Goal: Task Accomplishment & Management: Use online tool/utility

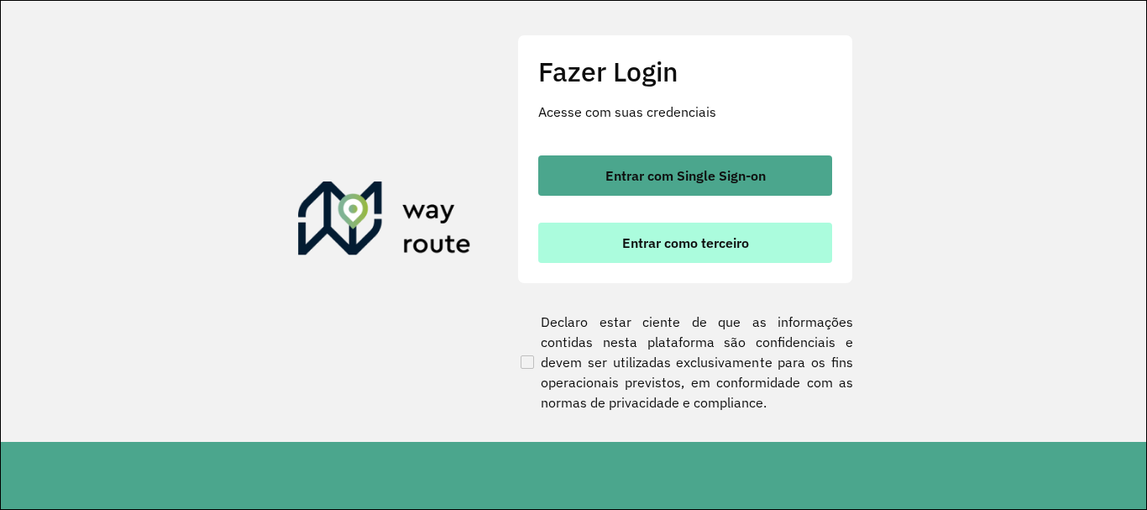
click at [591, 247] on button "Entrar como terceiro" at bounding box center [685, 243] width 294 height 40
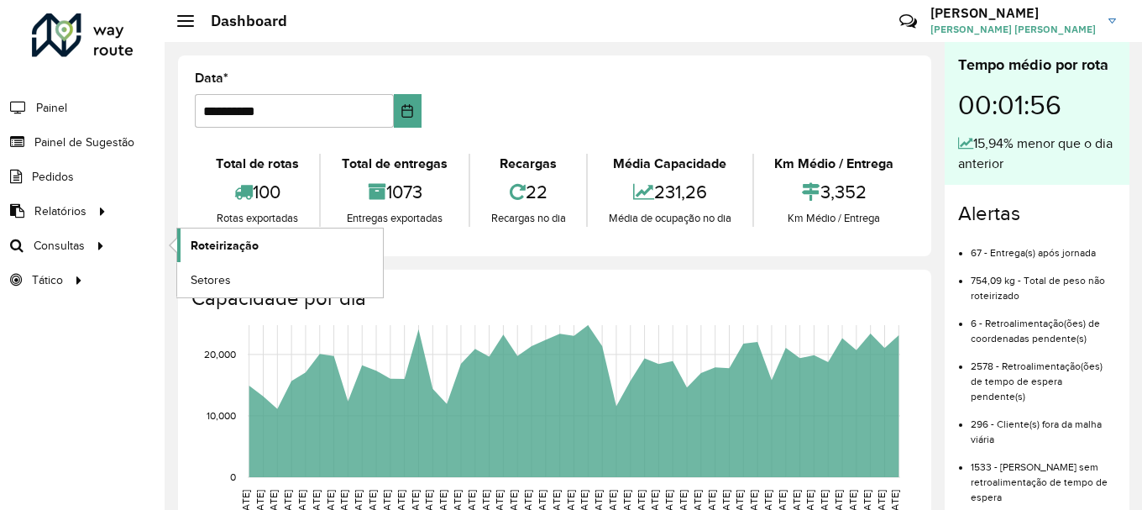
click at [217, 247] on span "Roteirização" at bounding box center [225, 246] width 68 height 18
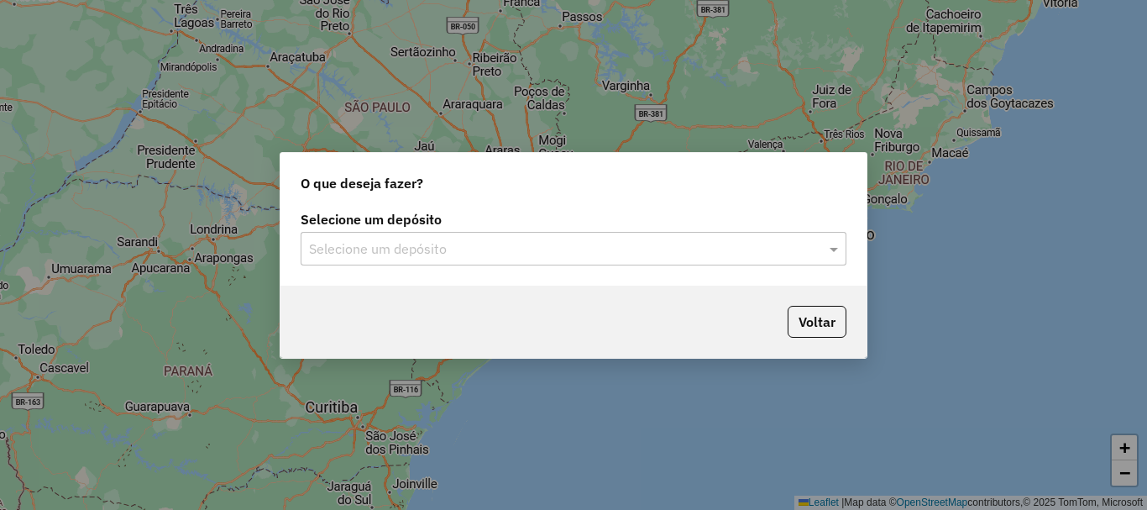
click at [391, 229] on div "Selecione um depósito Selecione um depósito" at bounding box center [574, 239] width 546 height 52
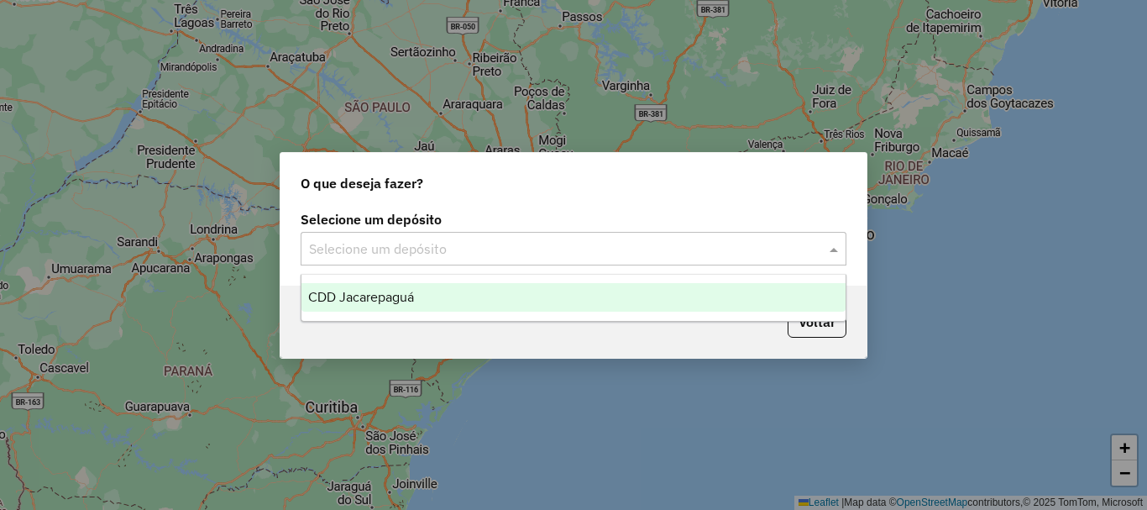
click at [392, 244] on input "text" at bounding box center [556, 249] width 495 height 20
click at [405, 290] on span "CDD Jacarepaguá" at bounding box center [361, 297] width 106 height 14
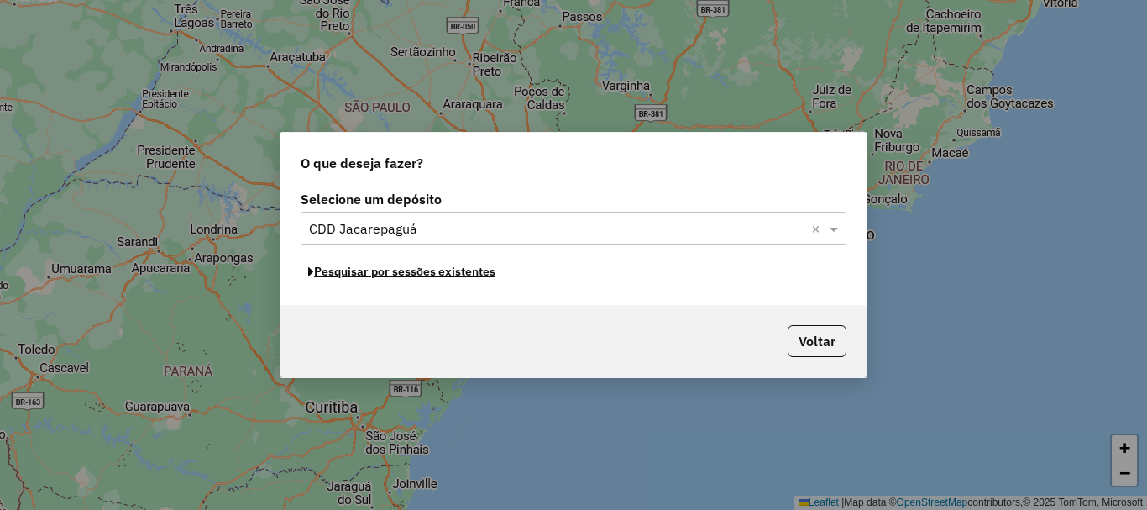
click at [453, 270] on button "Pesquisar por sessões existentes" at bounding box center [402, 272] width 202 height 26
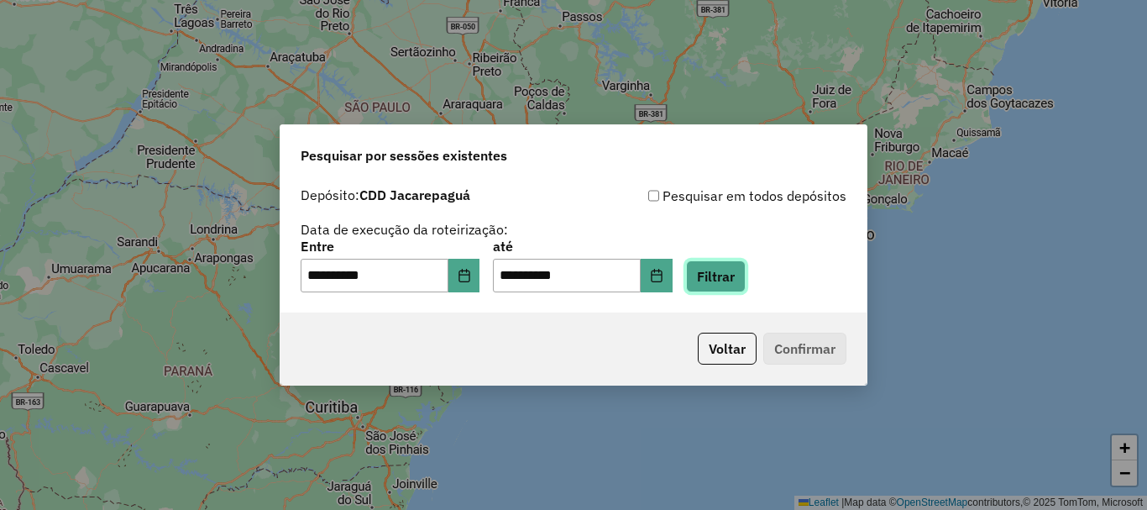
click at [746, 269] on button "Filtrar" at bounding box center [716, 276] width 60 height 32
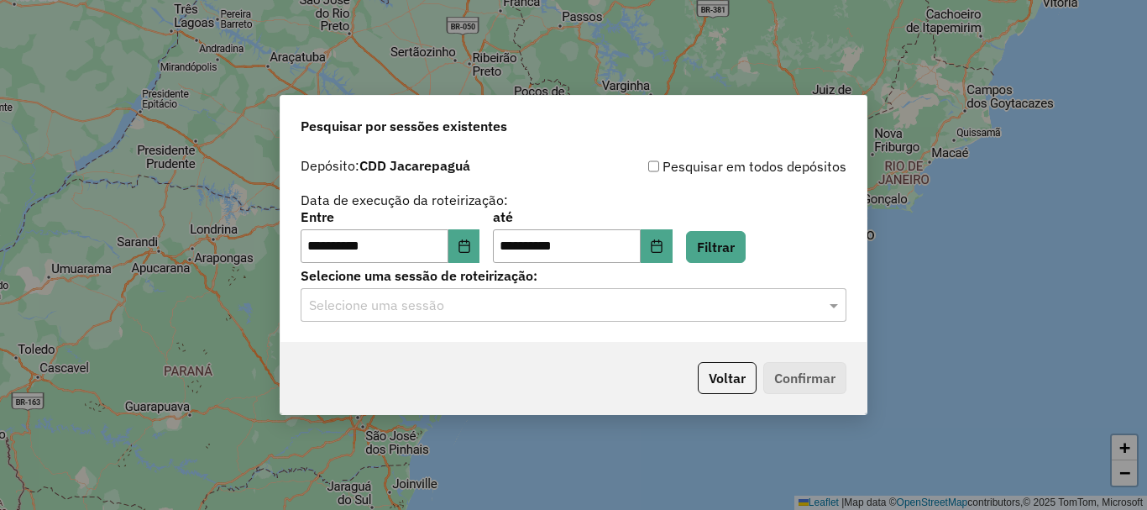
click at [606, 308] on input "text" at bounding box center [556, 306] width 495 height 20
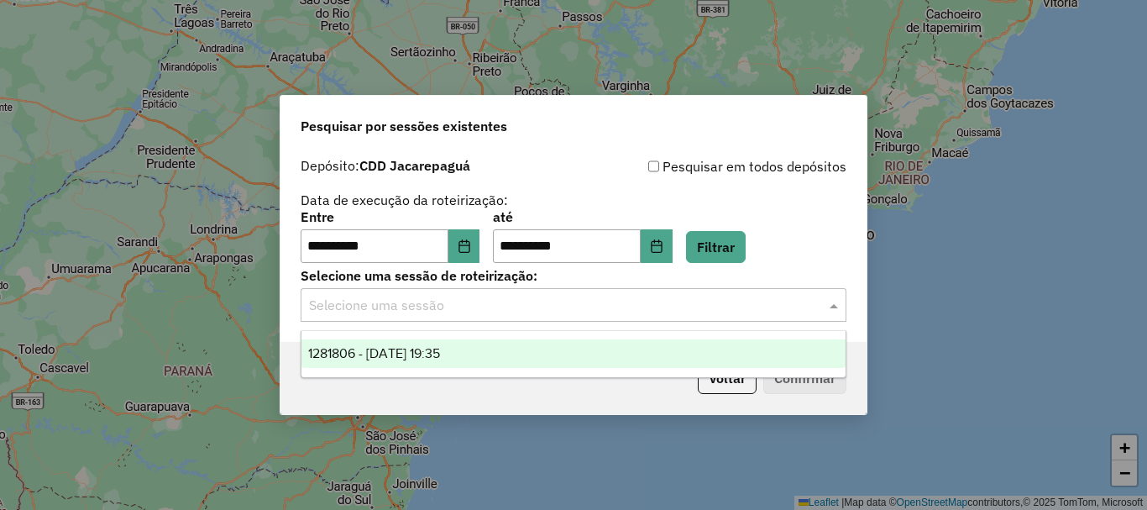
drag, startPoint x: 600, startPoint y: 353, endPoint x: 675, endPoint y: 360, distance: 76.0
click at [599, 354] on div "1281806 - 24/09/2025 19:35" at bounding box center [573, 353] width 544 height 29
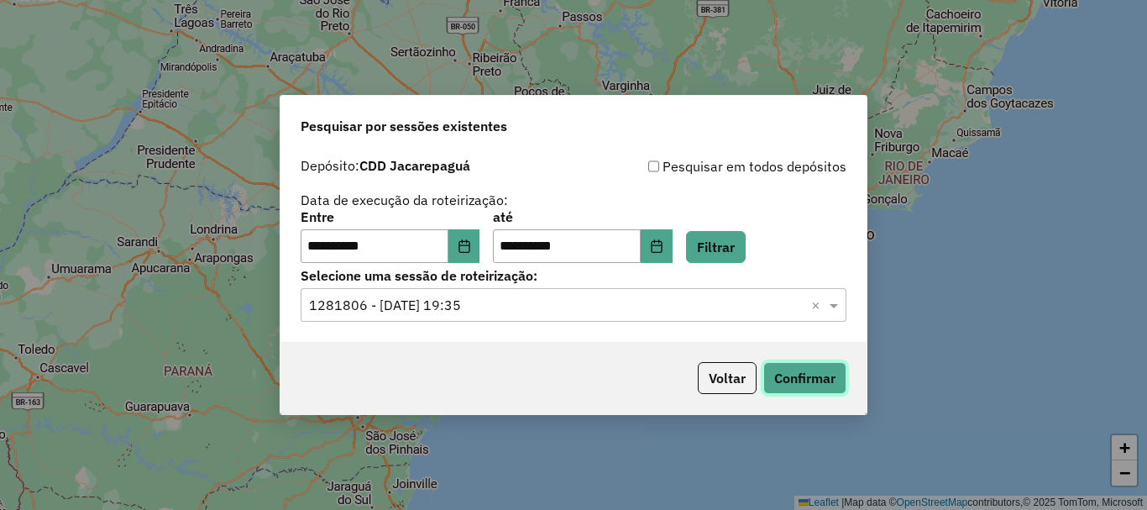
click at [827, 369] on button "Confirmar" at bounding box center [804, 378] width 83 height 32
click at [319, 249] on input "**********" at bounding box center [375, 246] width 148 height 34
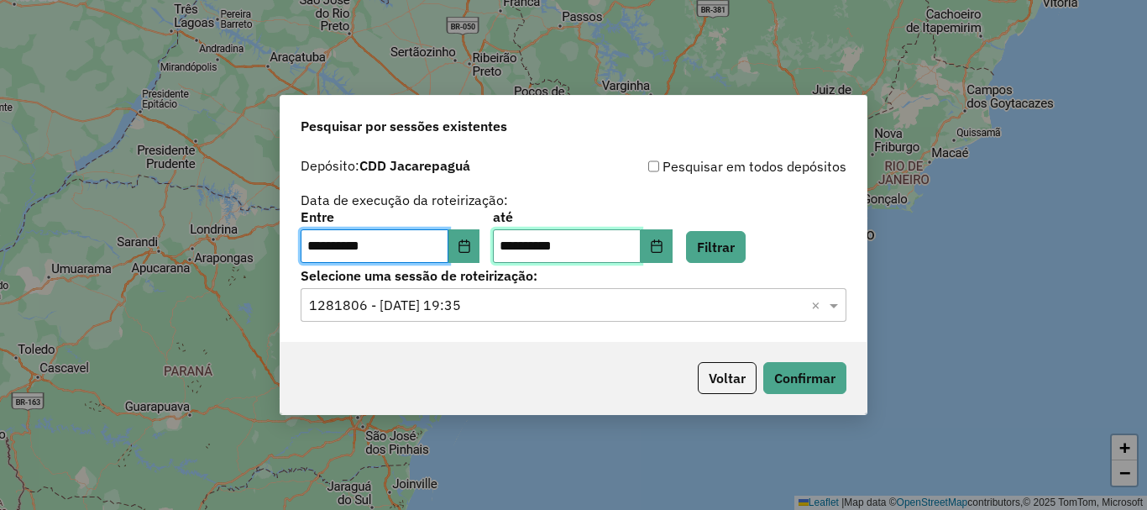
click at [519, 247] on input "**********" at bounding box center [567, 246] width 148 height 34
type input "**********"
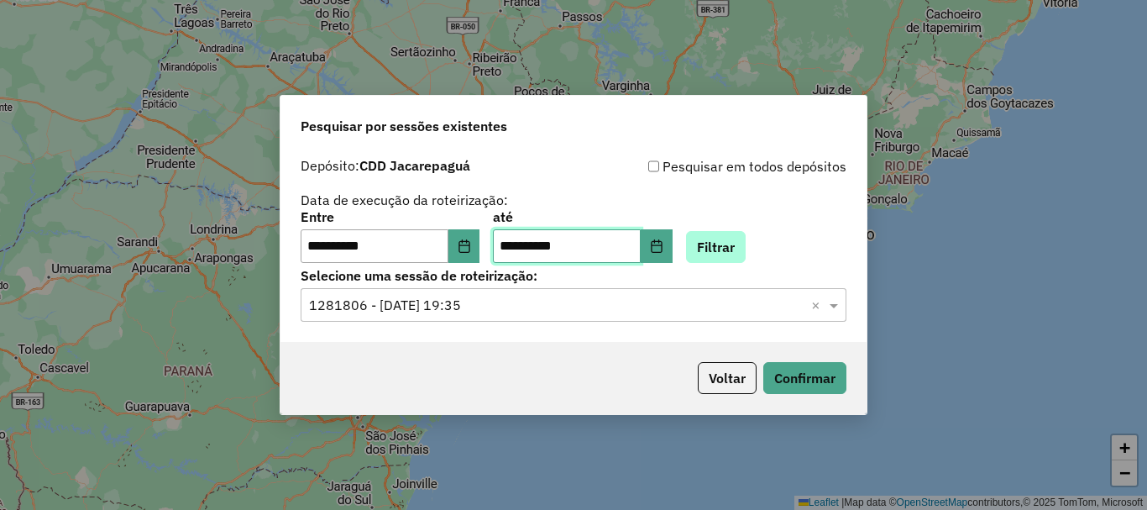
type input "**********"
click at [724, 260] on button "Filtrar" at bounding box center [716, 247] width 60 height 32
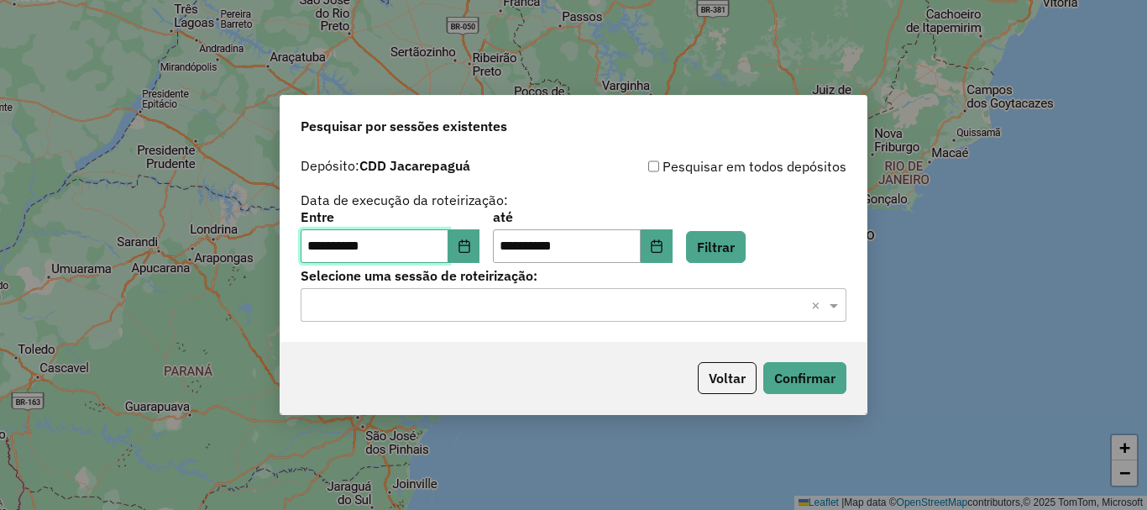
click at [316, 255] on input "**********" at bounding box center [375, 246] width 148 height 34
click at [317, 242] on input "**********" at bounding box center [375, 246] width 148 height 34
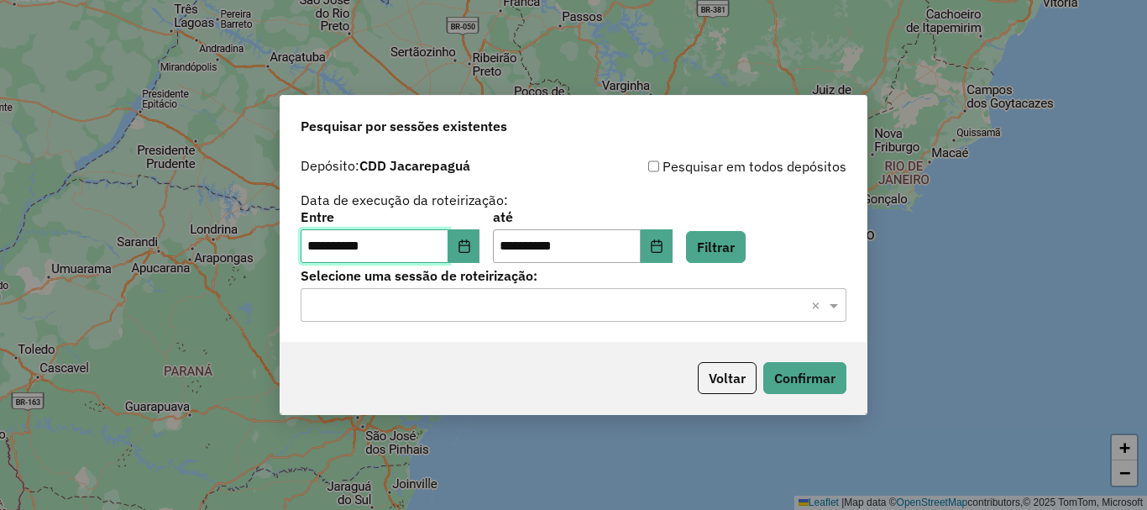
click at [317, 242] on input "**********" at bounding box center [375, 246] width 148 height 34
type input "**********"
click at [739, 259] on button "Filtrar" at bounding box center [716, 247] width 60 height 32
click at [580, 310] on input "text" at bounding box center [556, 306] width 495 height 20
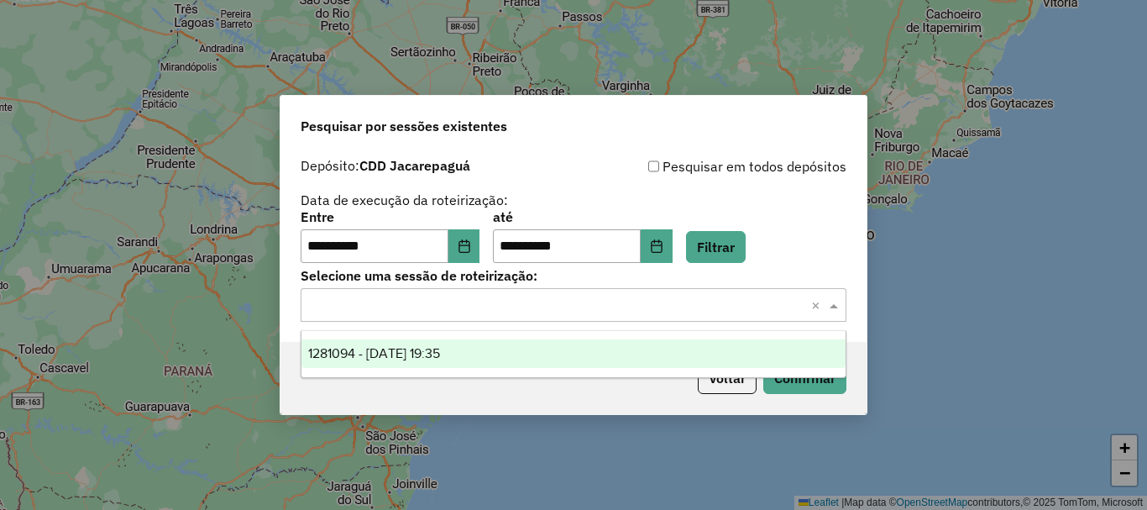
click at [536, 353] on div "1281094 - 23/09/2025 19:35" at bounding box center [573, 353] width 544 height 29
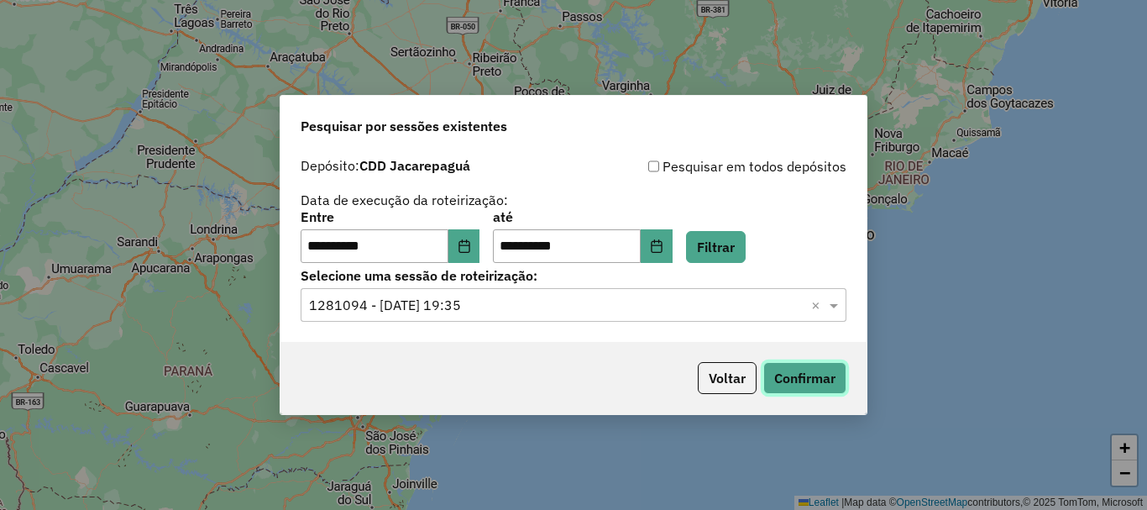
click at [799, 380] on button "Confirmar" at bounding box center [804, 378] width 83 height 32
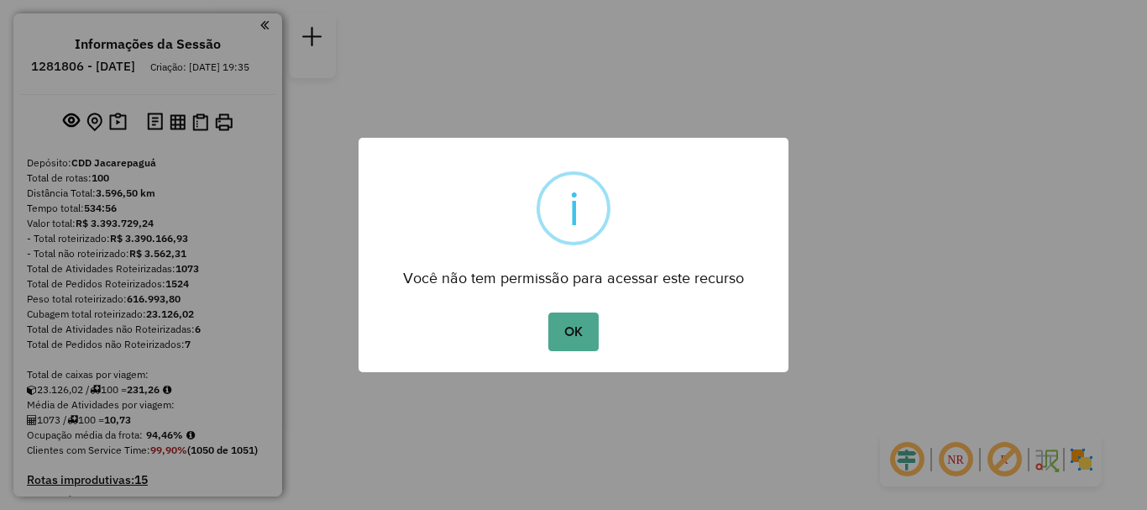
drag, startPoint x: 551, startPoint y: 329, endPoint x: 689, endPoint y: 266, distance: 152.2
click at [558, 329] on button "OK" at bounding box center [573, 331] width 50 height 39
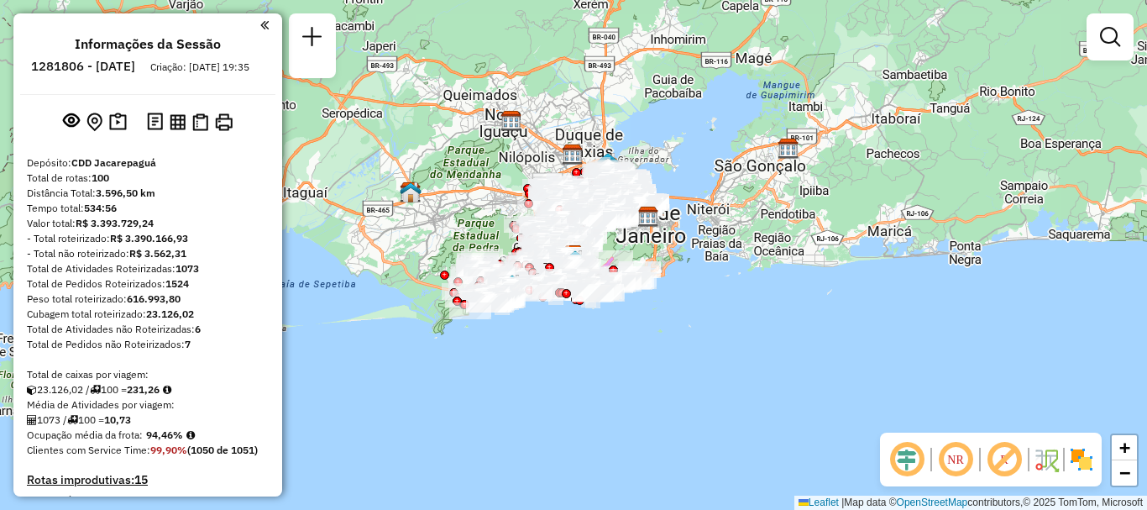
scroll to position [2636, 0]
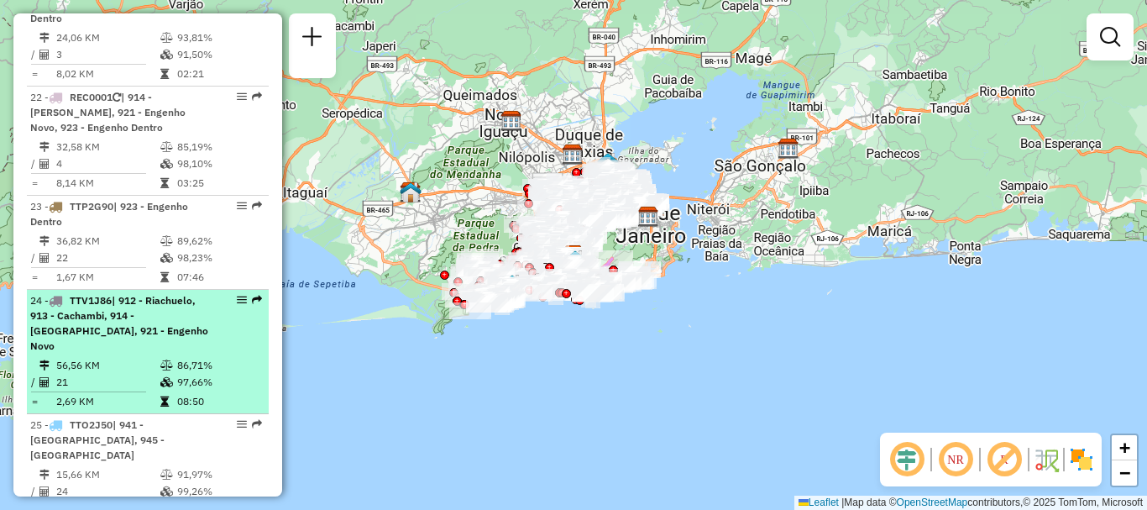
select select "**********"
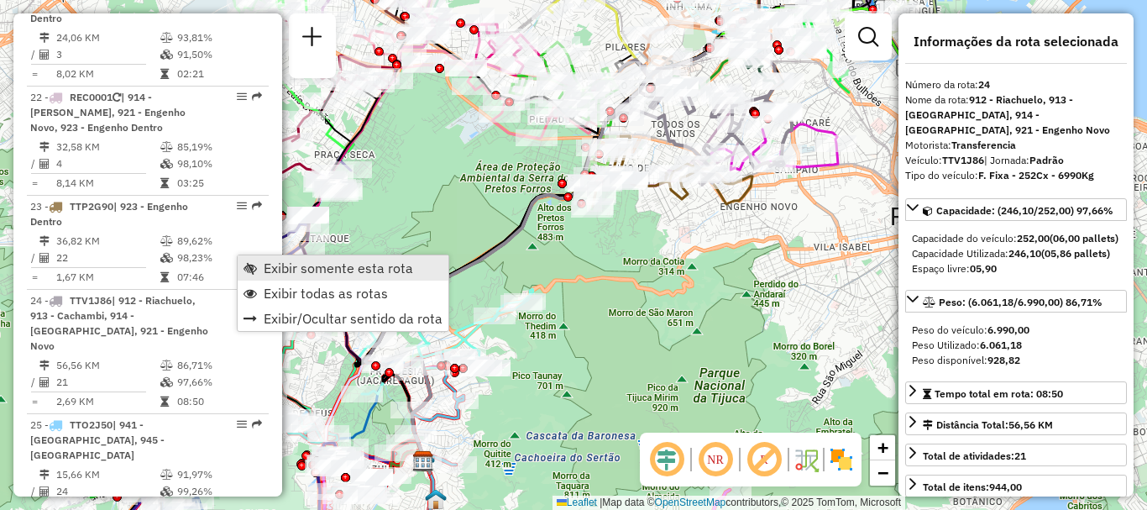
click at [281, 270] on span "Exibir somente esta rota" at bounding box center [338, 267] width 149 height 13
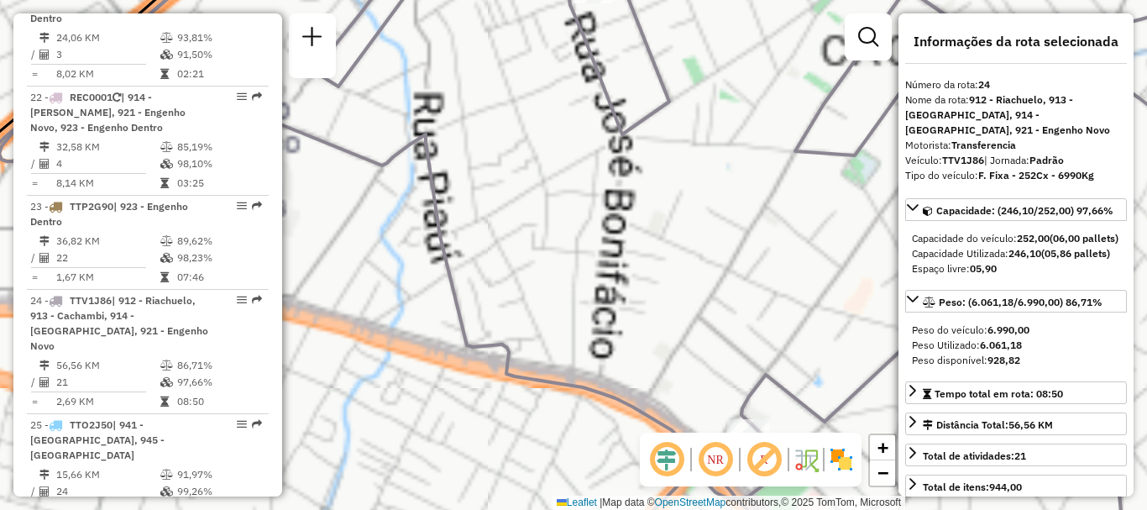
drag, startPoint x: 665, startPoint y: 86, endPoint x: 720, endPoint y: 185, distance: 112.4
click at [720, 182] on icon at bounding box center [635, 259] width 1272 height 611
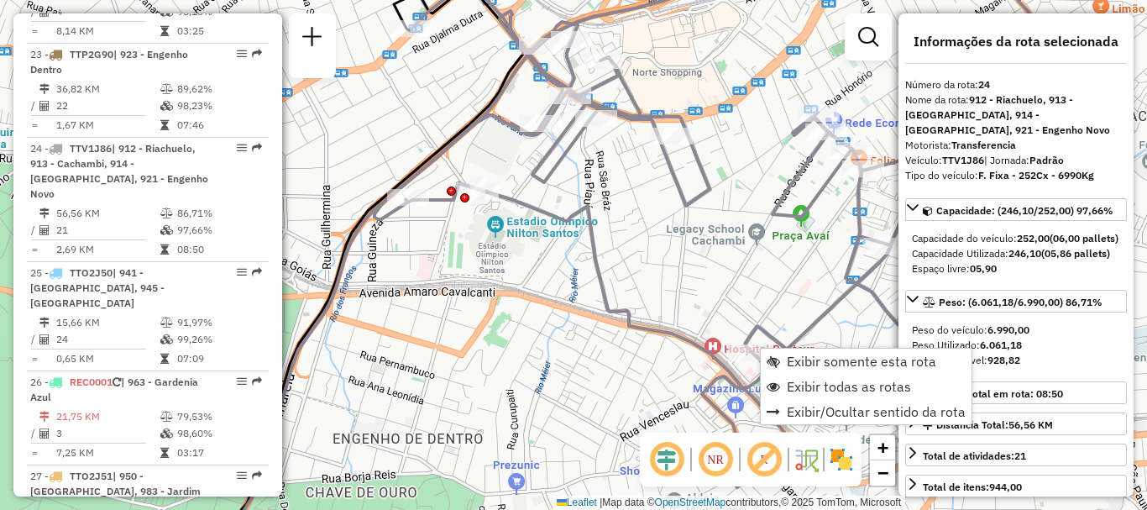
scroll to position [2867, 0]
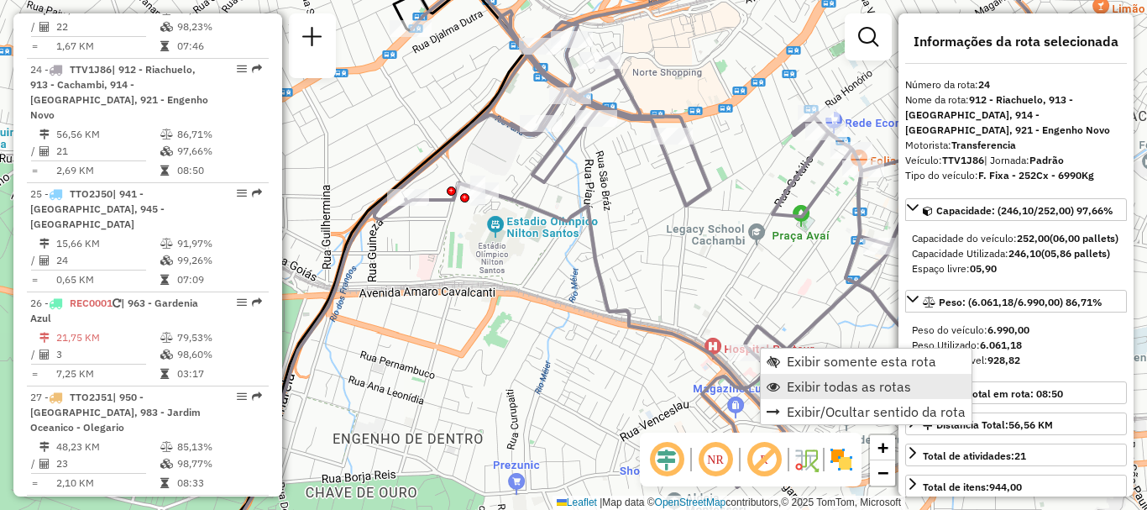
click at [803, 381] on span "Exibir todas as rotas" at bounding box center [849, 386] width 124 height 13
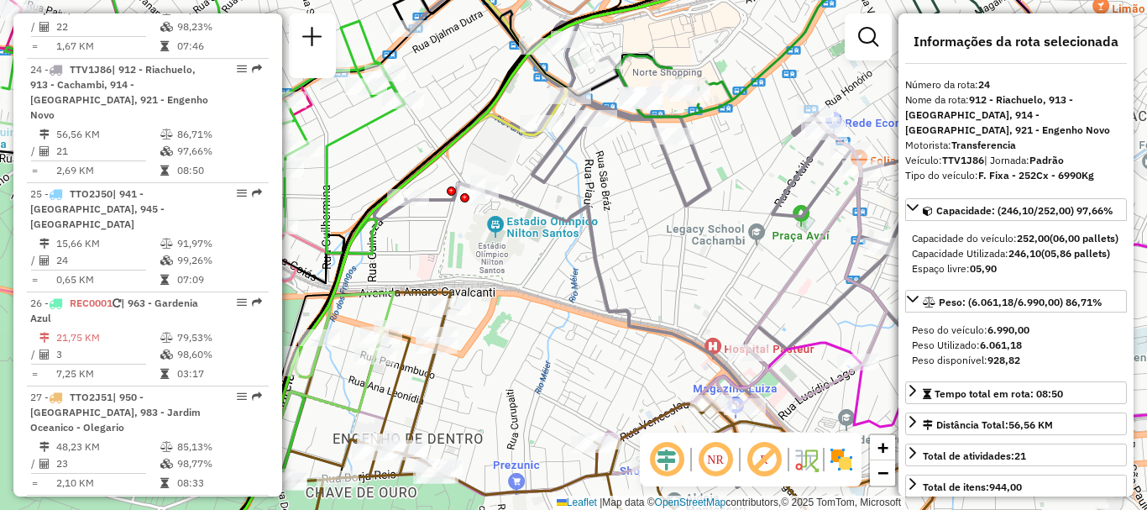
click at [809, 385] on icon at bounding box center [627, 309] width 517 height 369
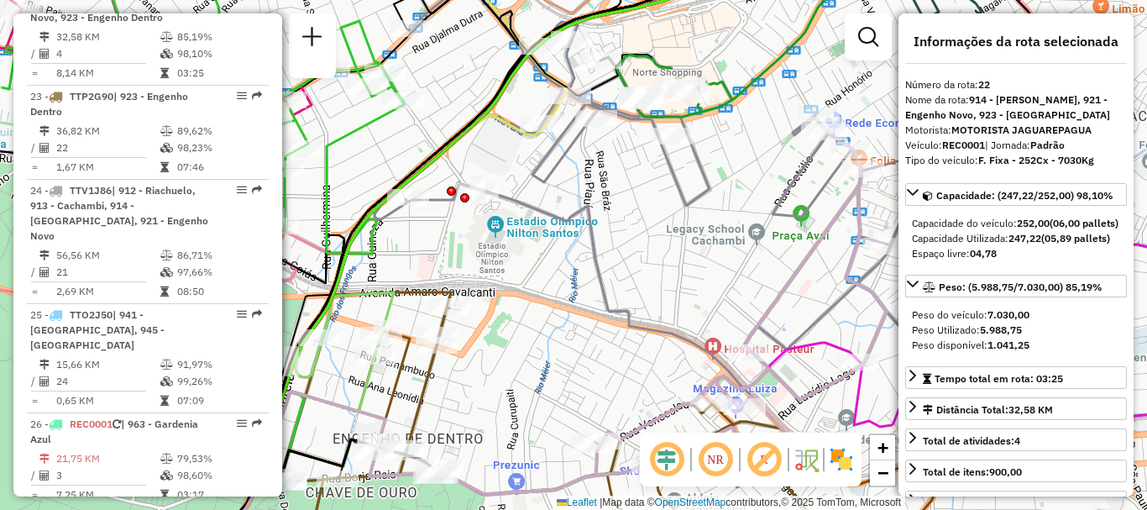
scroll to position [2664, 0]
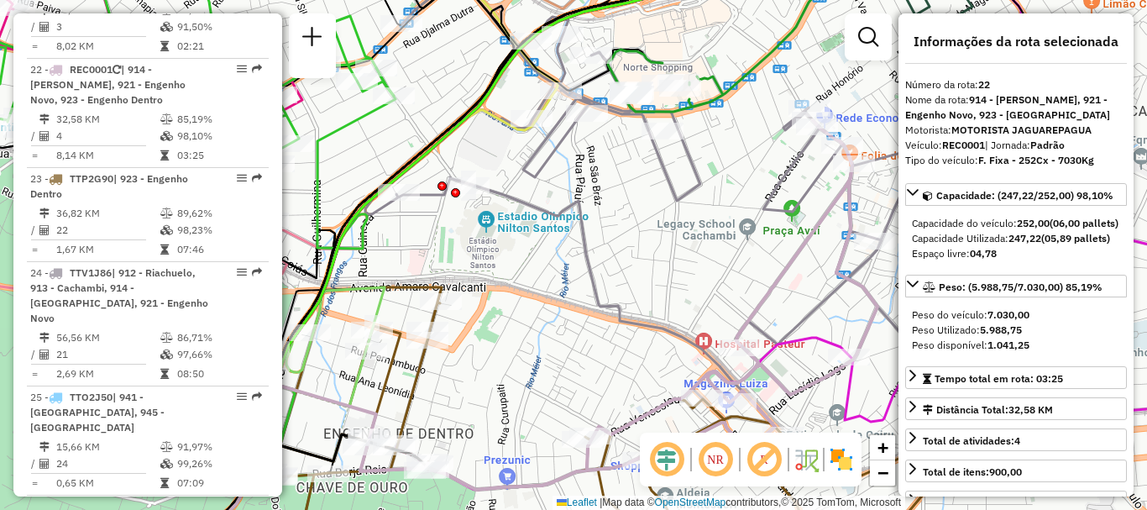
drag, startPoint x: 662, startPoint y: 355, endPoint x: 663, endPoint y: 314, distance: 41.2
click at [662, 335] on div "Janela de atendimento Grade de atendimento Capacidade Transportadoras Veículos …" at bounding box center [573, 255] width 1147 height 510
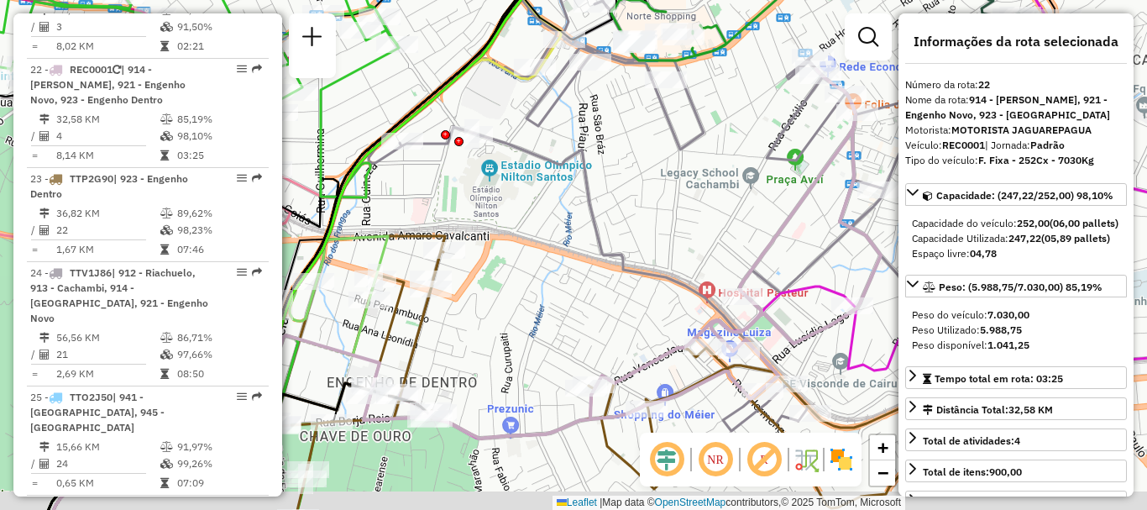
drag, startPoint x: 668, startPoint y: 261, endPoint x: 668, endPoint y: 249, distance: 11.8
click at [669, 254] on div "Janela de atendimento Grade de atendimento Capacidade Transportadoras Veículos …" at bounding box center [573, 255] width 1147 height 510
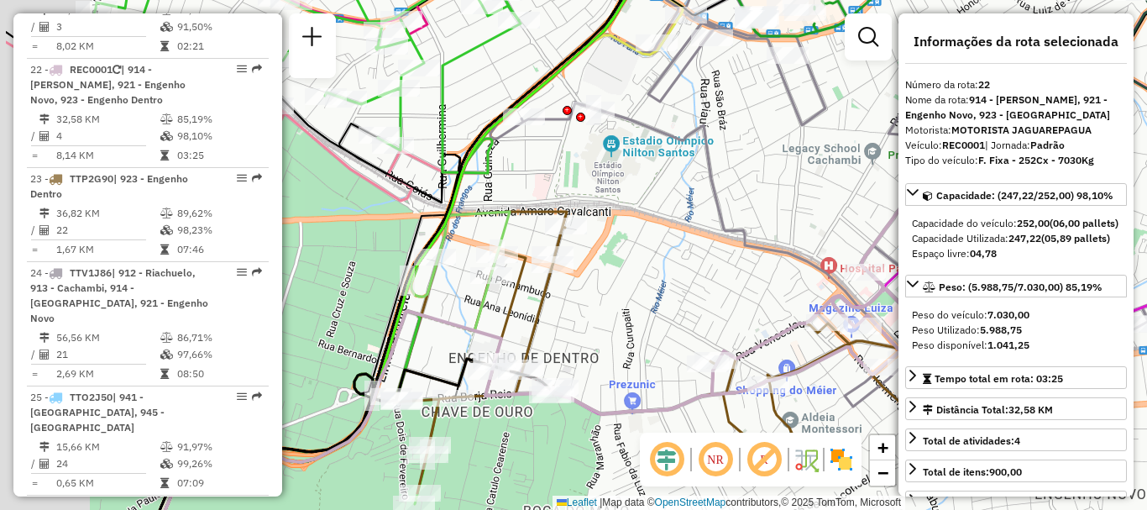
drag, startPoint x: 463, startPoint y: 422, endPoint x: 638, endPoint y: 373, distance: 182.4
click at [631, 385] on icon at bounding box center [743, 229] width 517 height 369
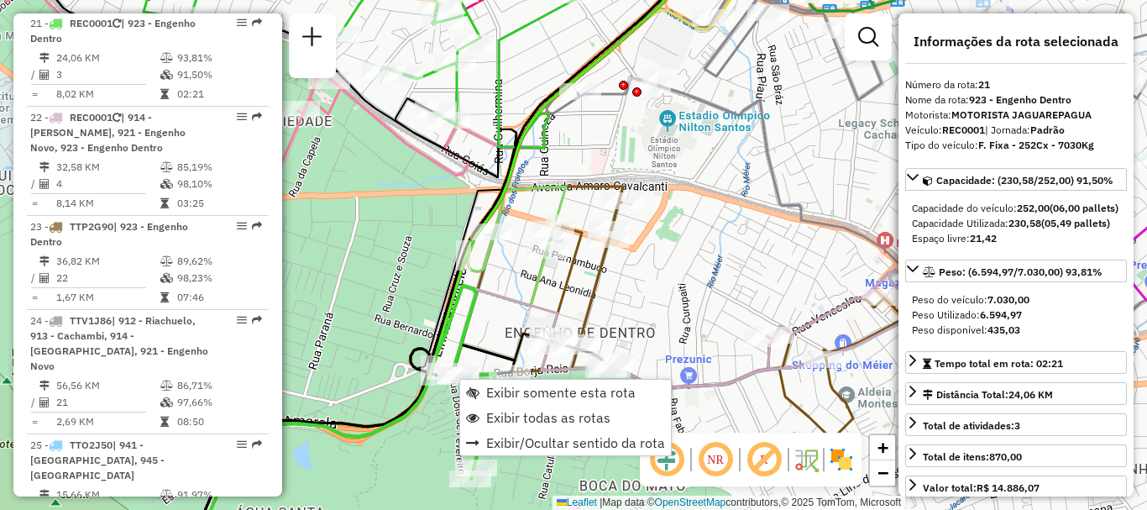
scroll to position [2570, 0]
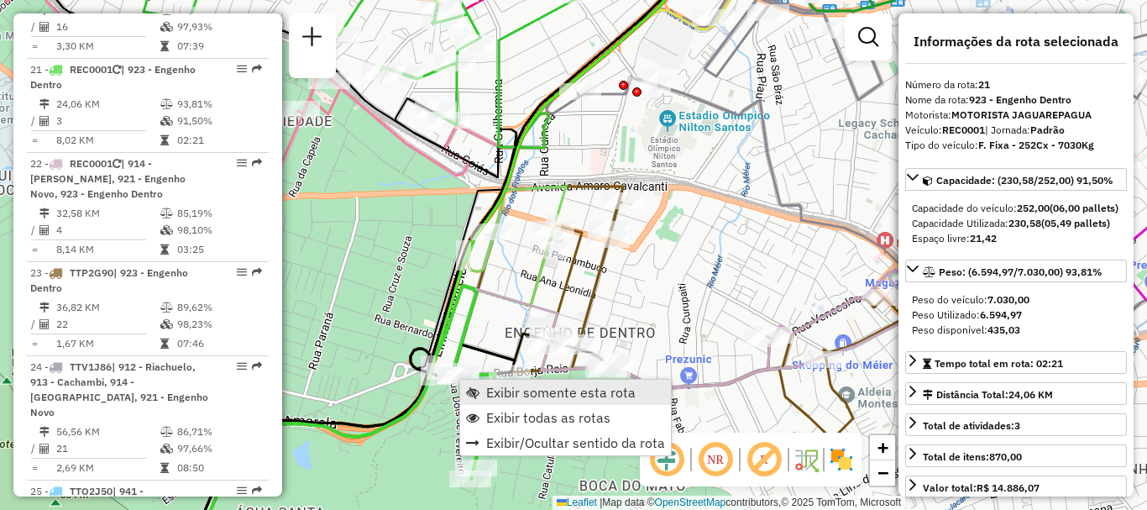
click at [511, 391] on span "Exibir somente esta rota" at bounding box center [560, 391] width 149 height 13
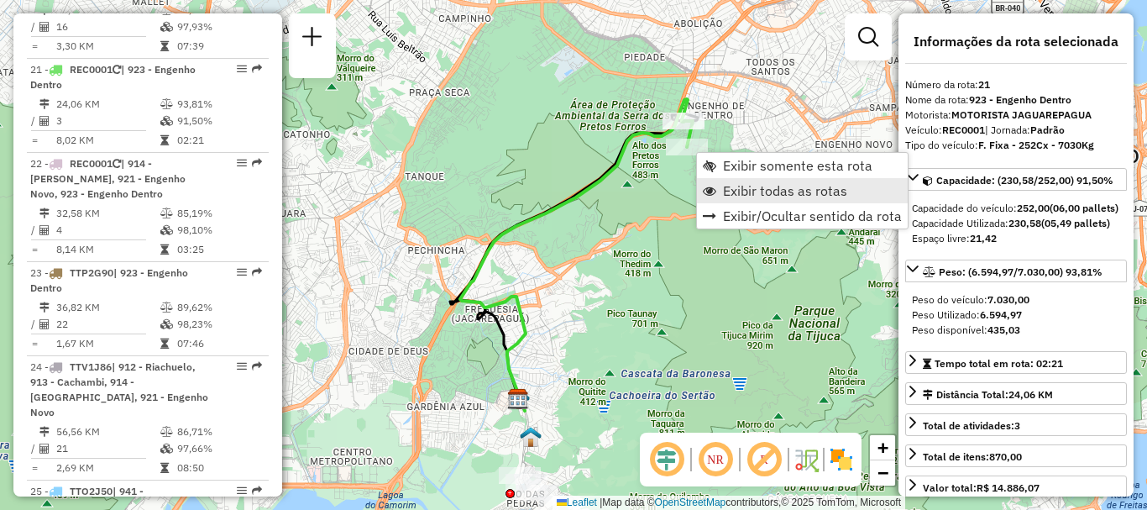
click at [733, 188] on span "Exibir todas as rotas" at bounding box center [785, 190] width 124 height 13
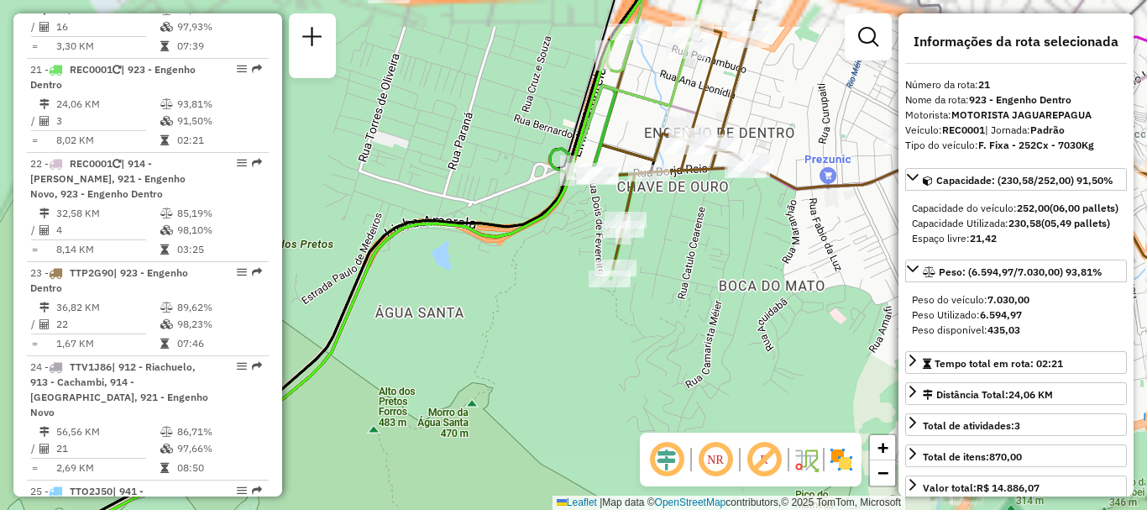
drag, startPoint x: 720, startPoint y: 75, endPoint x: 684, endPoint y: 163, distance: 95.3
click at [684, 163] on div "Janela de atendimento Grade de atendimento Capacidade Transportadoras Veículos …" at bounding box center [573, 255] width 1147 height 510
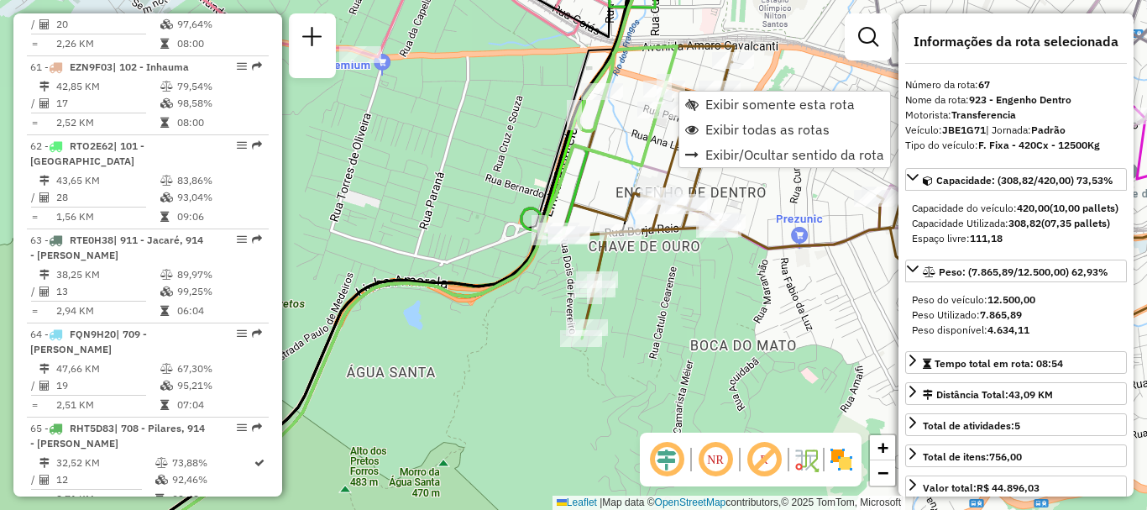
scroll to position [7122, 0]
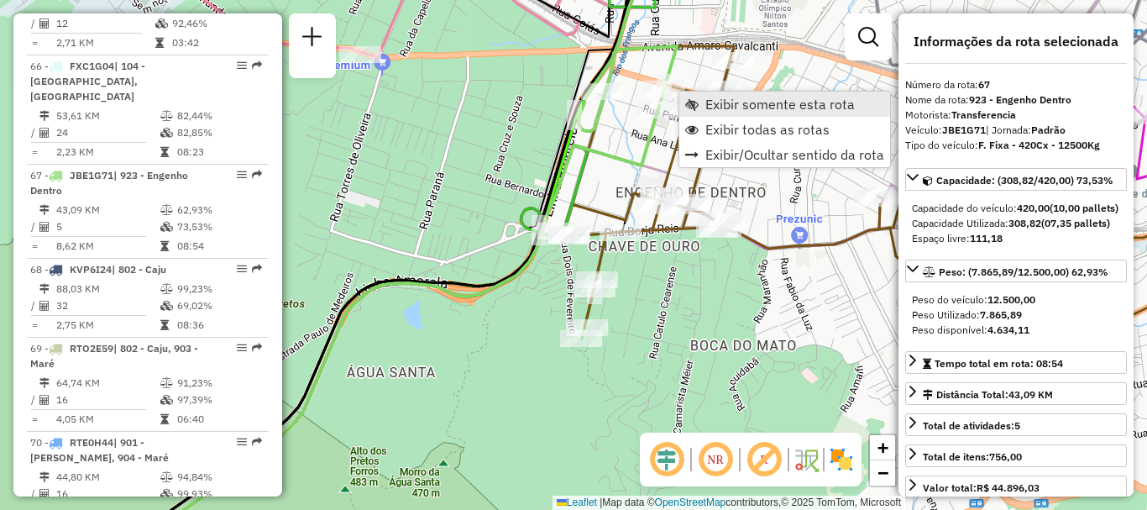
click at [715, 106] on span "Exibir somente esta rota" at bounding box center [779, 103] width 149 height 13
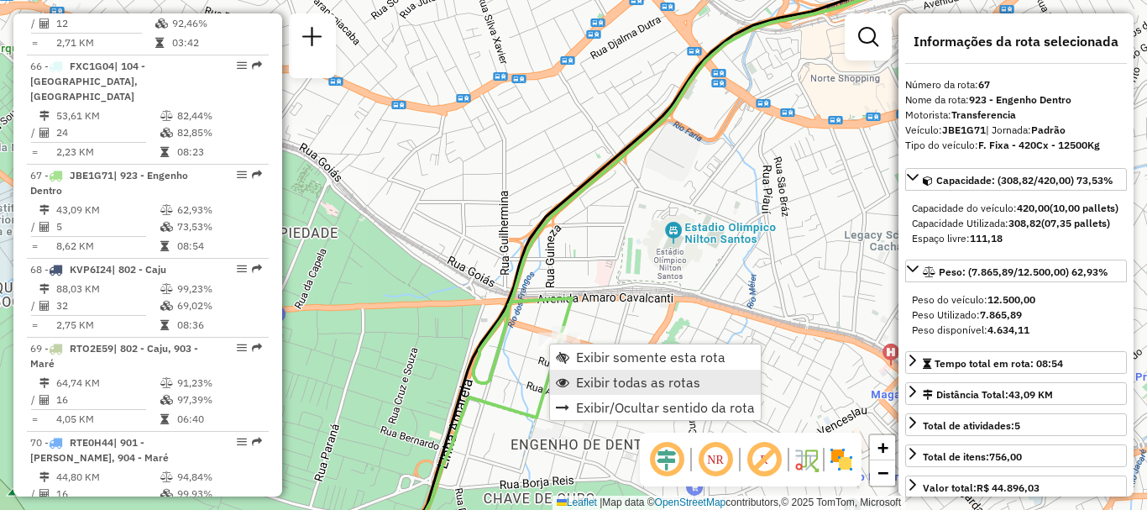
click at [598, 377] on span "Exibir todas as rotas" at bounding box center [638, 381] width 124 height 13
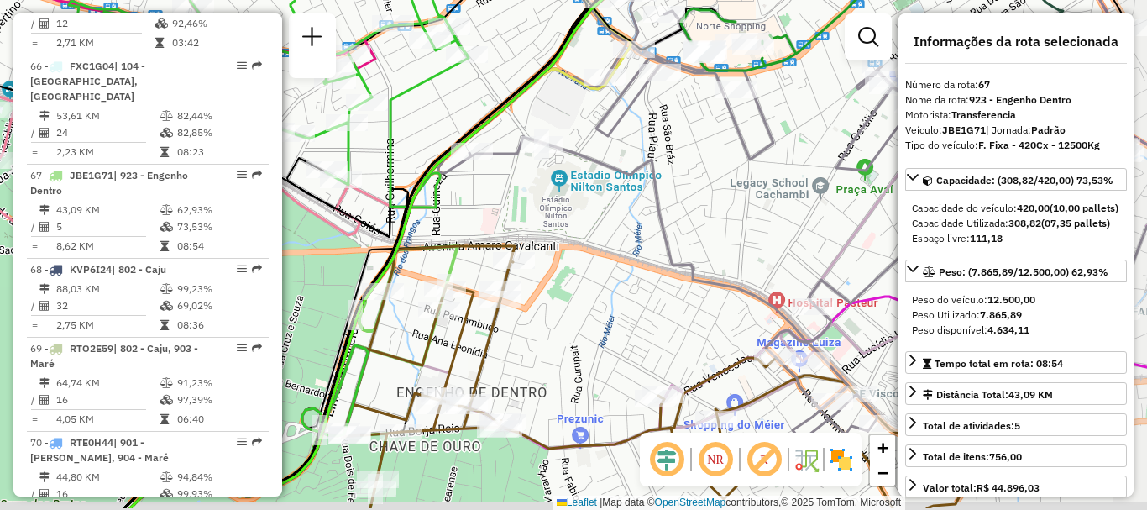
drag, startPoint x: 669, startPoint y: 394, endPoint x: 561, endPoint y: 343, distance: 119.8
click at [561, 343] on div "Janela de atendimento Grade de atendimento Capacidade Transportadoras Veículos …" at bounding box center [573, 255] width 1147 height 510
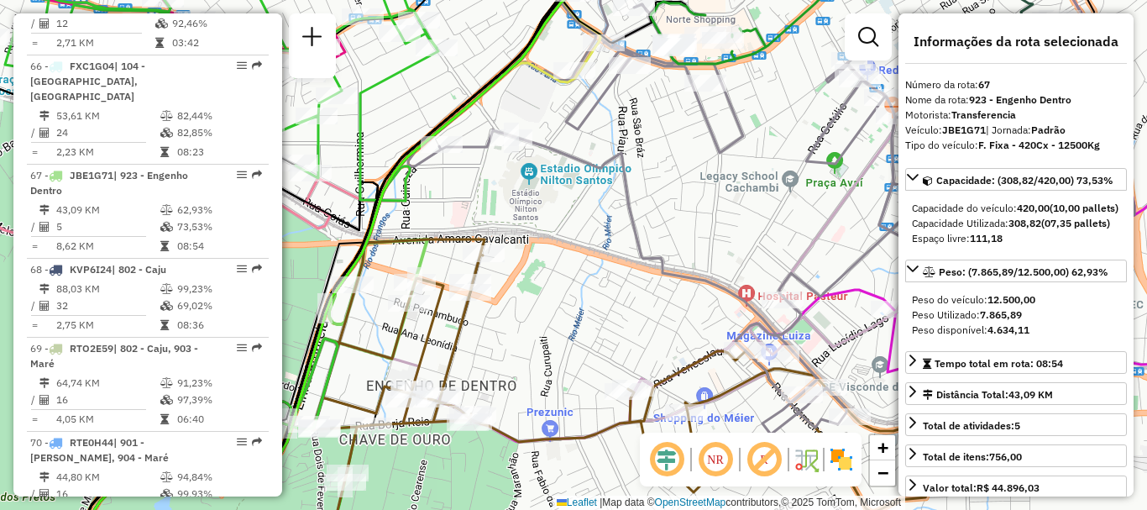
drag, startPoint x: 636, startPoint y: 356, endPoint x: 580, endPoint y: 340, distance: 58.5
click at [588, 343] on div "Janela de atendimento Grade de atendimento Capacidade Transportadoras Veículos …" at bounding box center [573, 255] width 1147 height 510
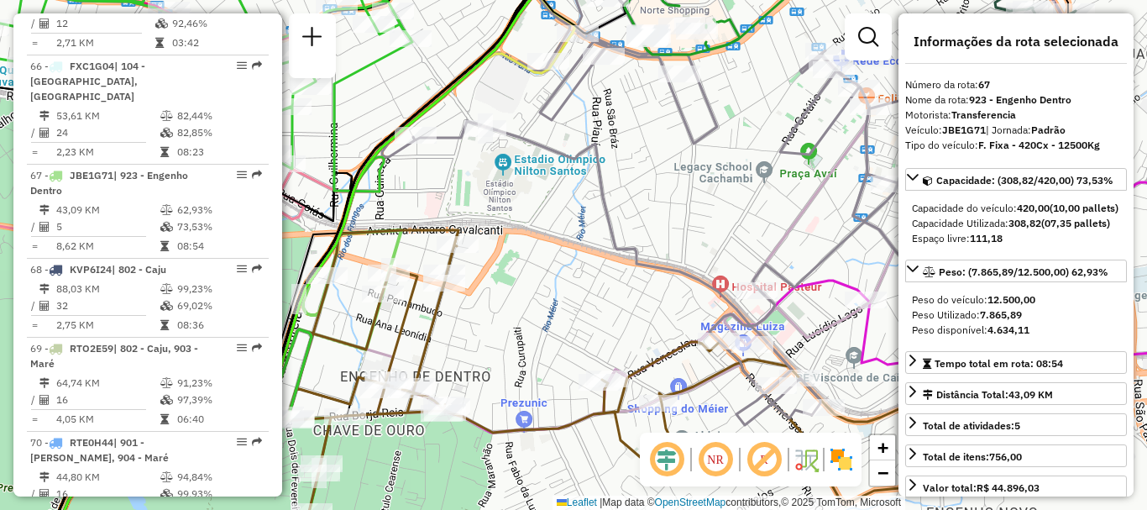
click at [579, 339] on div "Janela de atendimento Grade de atendimento Capacidade Transportadoras Veículos …" at bounding box center [573, 255] width 1147 height 510
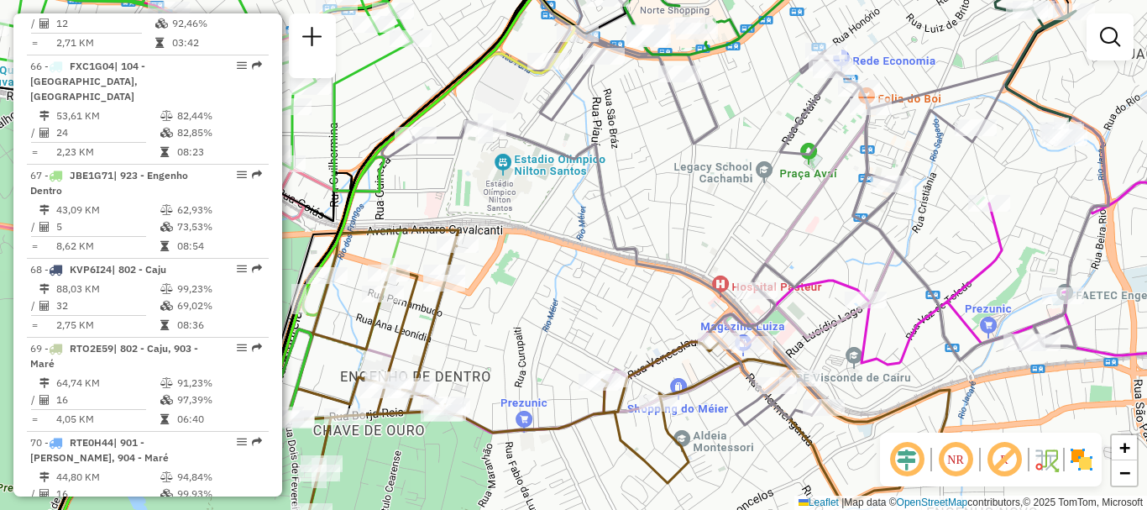
scroll to position [2636, 0]
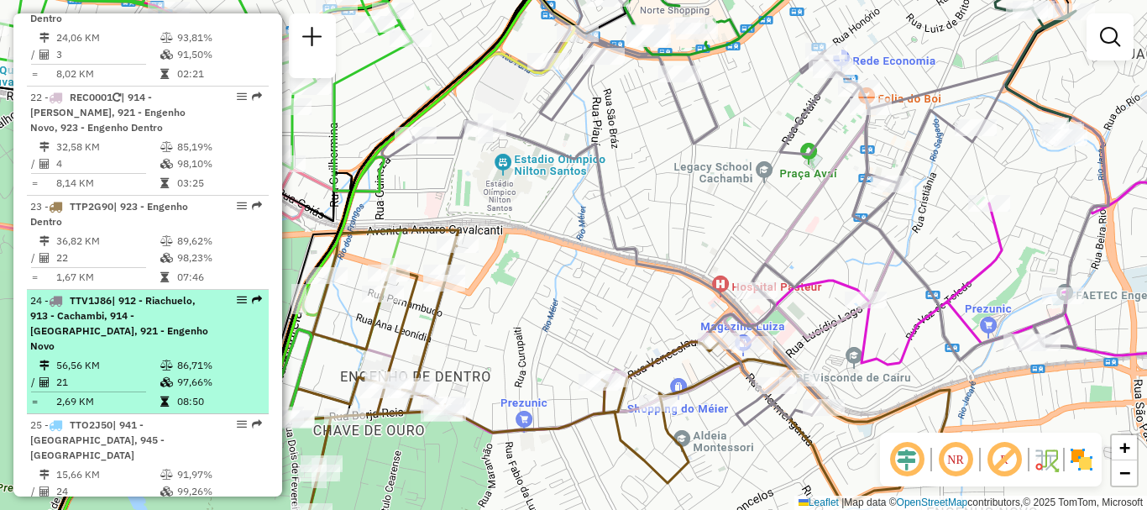
click at [206, 293] on div "24 - TTV1J86 | 912 - Riachuelo, 913 - [GEOGRAPHIC_DATA], 914 - [GEOGRAPHIC_DATA…" at bounding box center [147, 323] width 235 height 60
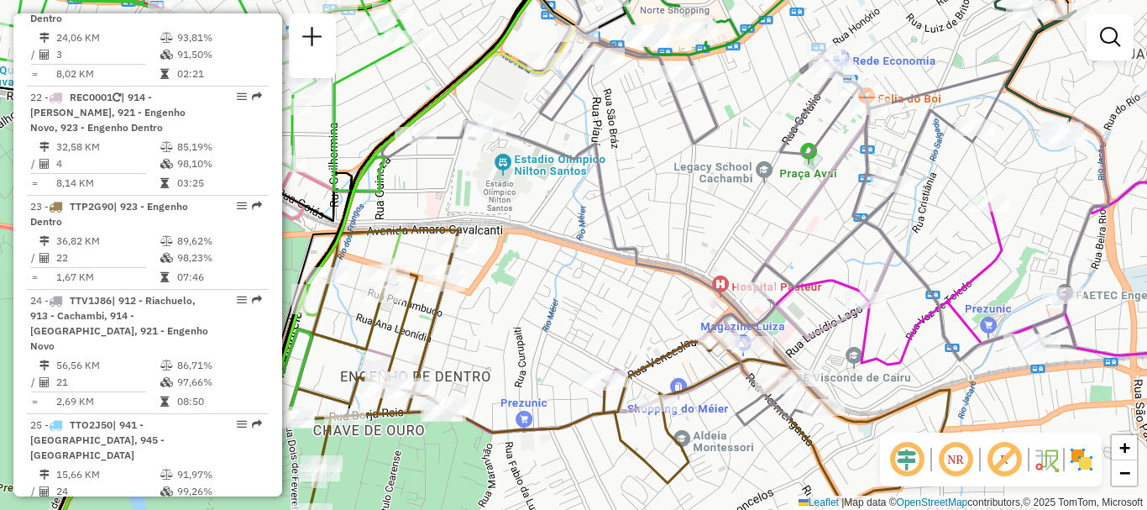
select select "**********"
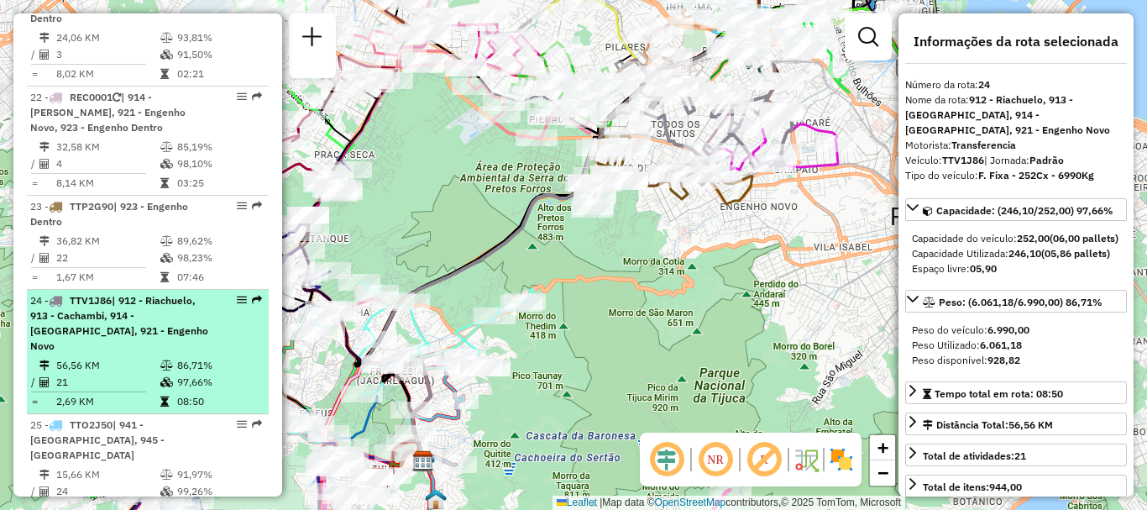
drag, startPoint x: 227, startPoint y: 247, endPoint x: 237, endPoint y: 252, distance: 11.3
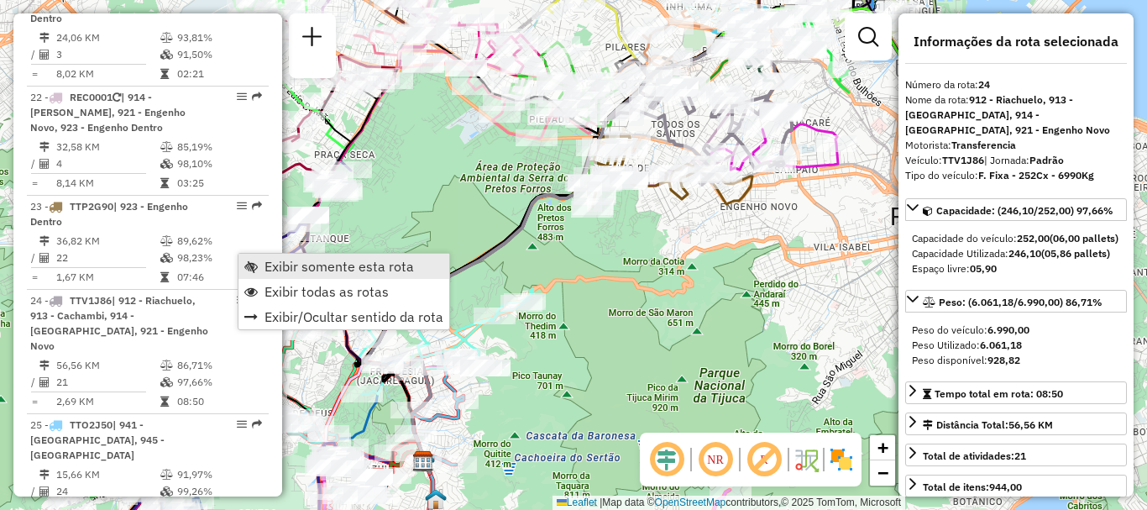
click at [286, 269] on span "Exibir somente esta rota" at bounding box center [339, 265] width 149 height 13
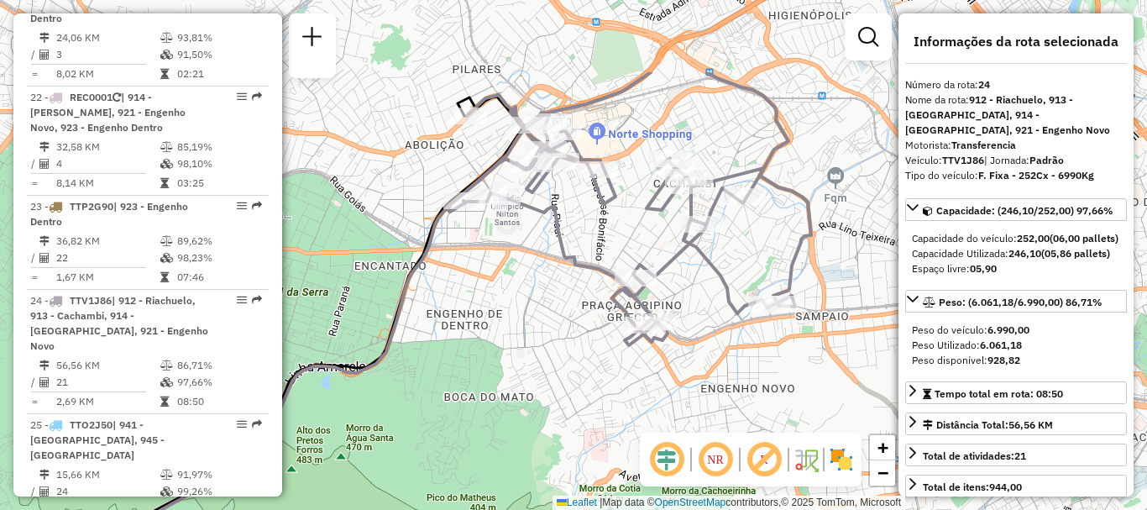
drag, startPoint x: 786, startPoint y: 170, endPoint x: 786, endPoint y: 252, distance: 82.3
click at [786, 252] on icon at bounding box center [629, 208] width 363 height 273
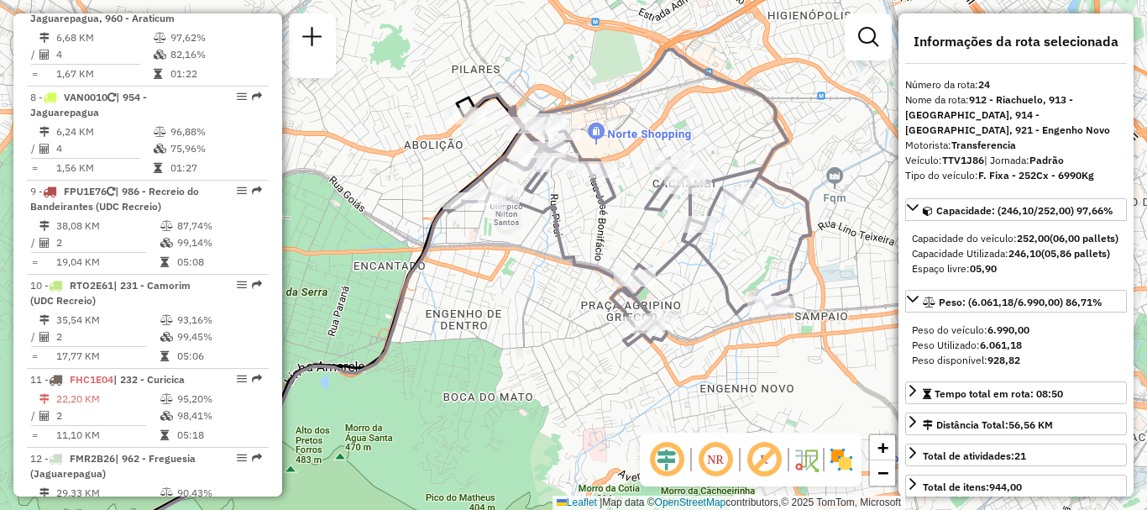
scroll to position [5921, 0]
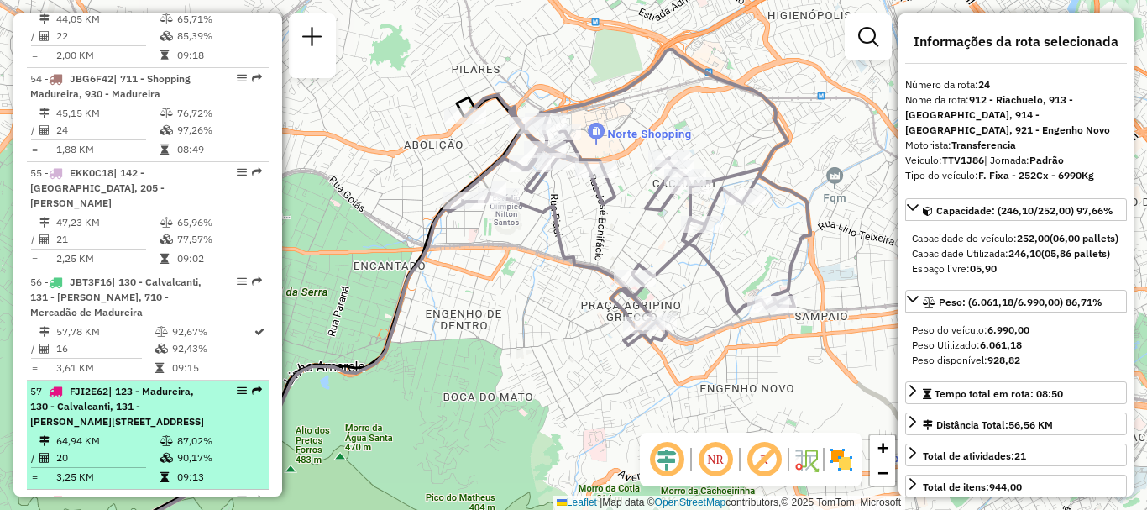
click at [175, 385] on span "| 123 - Madureira, 130 - Calvalcanti, 131 - [PERSON_NAME][STREET_ADDRESS]" at bounding box center [117, 406] width 174 height 43
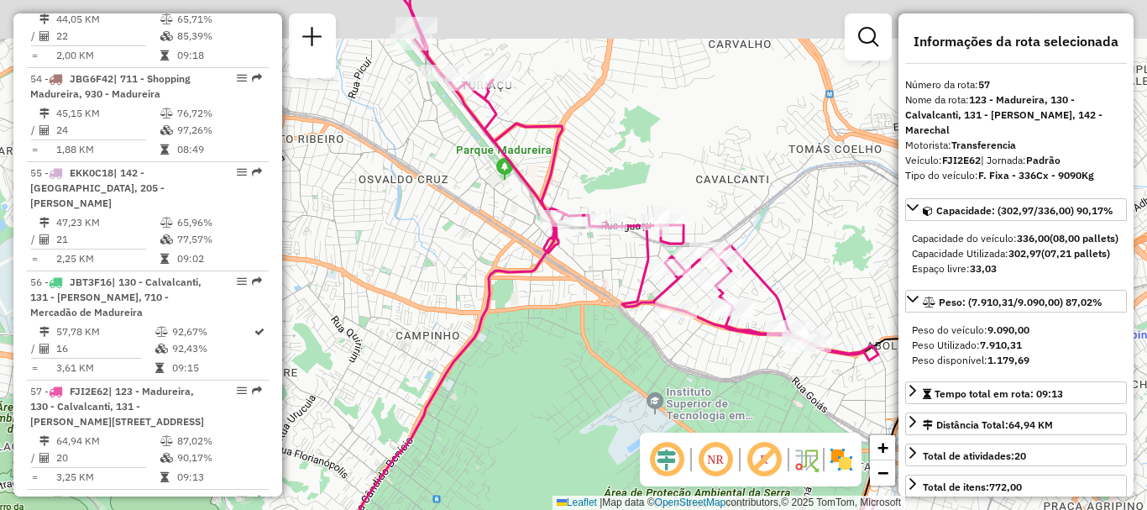
drag, startPoint x: 552, startPoint y: 128, endPoint x: 625, endPoint y: 169, distance: 83.8
click at [625, 169] on div "Janela de atendimento Grade de atendimento Capacidade Transportadoras Veículos …" at bounding box center [573, 255] width 1147 height 510
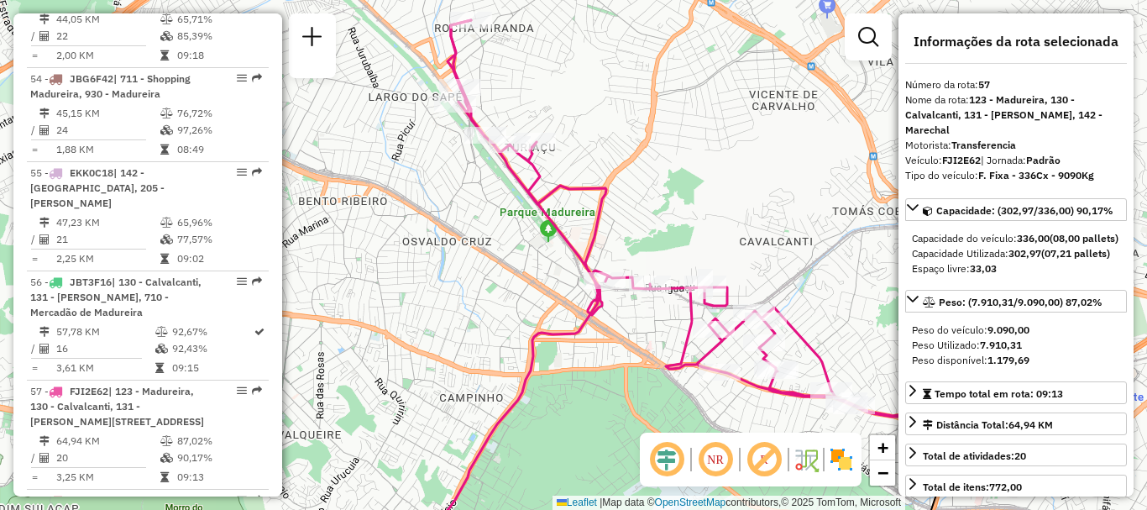
drag, startPoint x: 600, startPoint y: 159, endPoint x: 642, endPoint y: 221, distance: 75.0
click at [642, 221] on div "Janela de atendimento Grade de atendimento Capacidade Transportadoras Veículos …" at bounding box center [573, 255] width 1147 height 510
click at [188, 493] on div "58 - RHT5F14 | 201 - Cascadura, 203 - [GEOGRAPHIC_DATA], 204 - [PERSON_NAME]" at bounding box center [119, 515] width 178 height 45
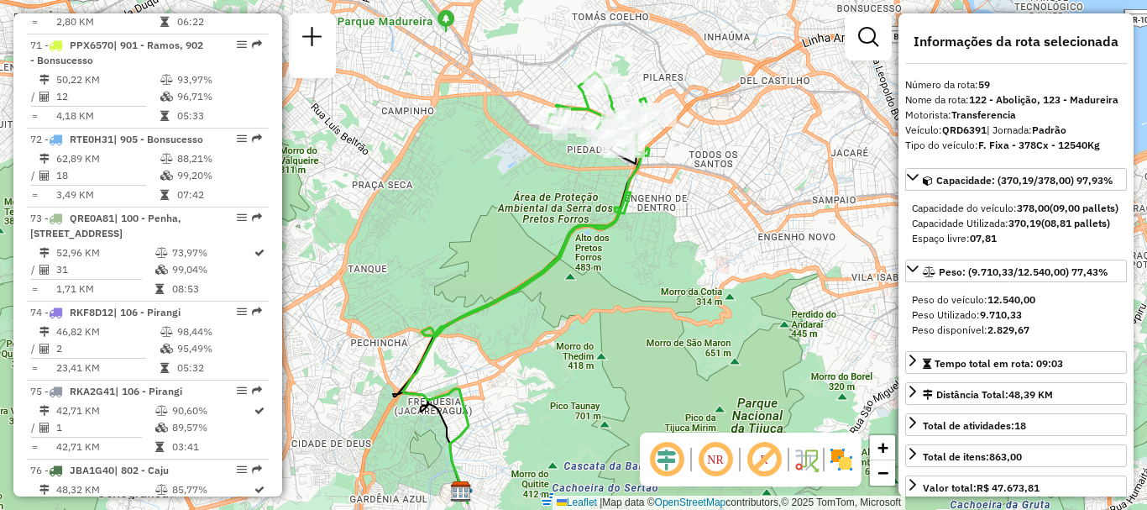
scroll to position [2542, 0]
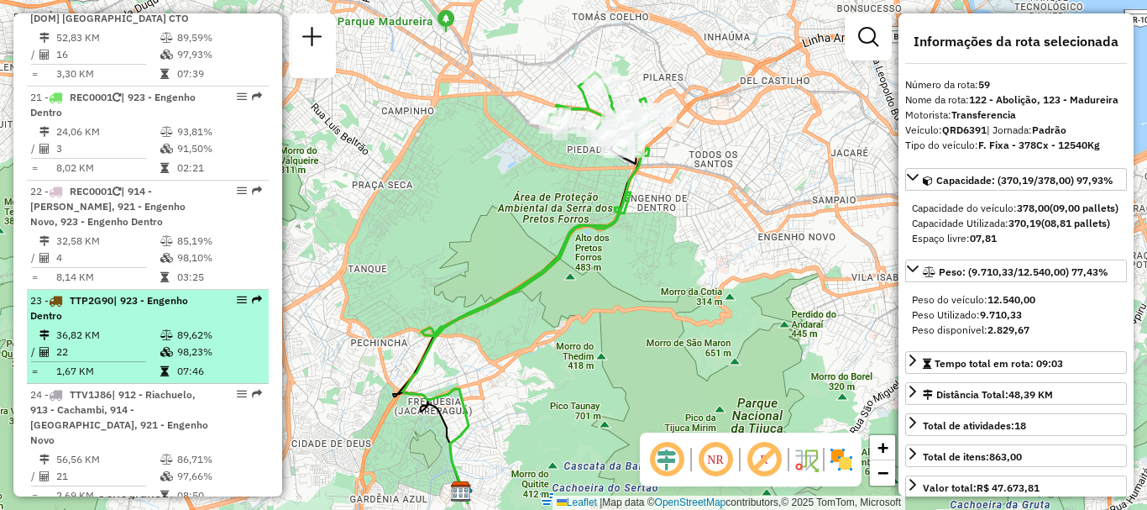
click at [222, 293] on div "23 - TTP2G90 | 923 - Engenho Dentro" at bounding box center [147, 308] width 235 height 30
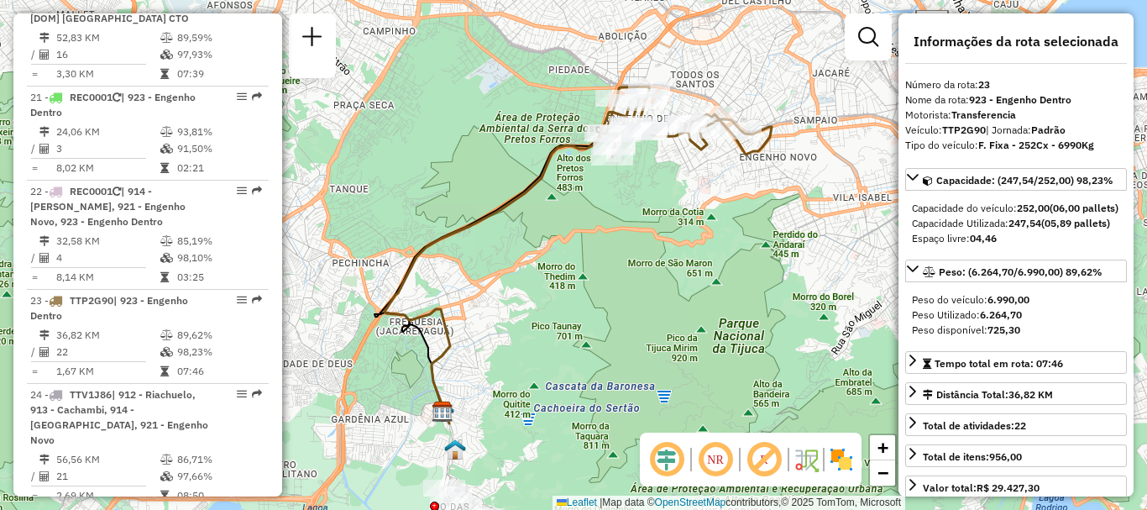
scroll to position [5796, 0]
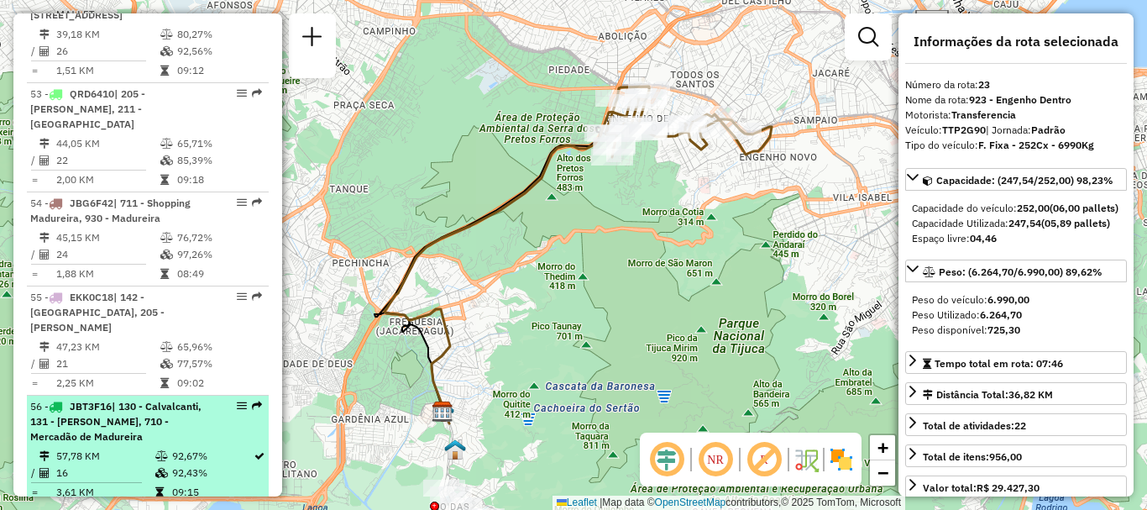
click at [212, 401] on div at bounding box center [237, 406] width 50 height 10
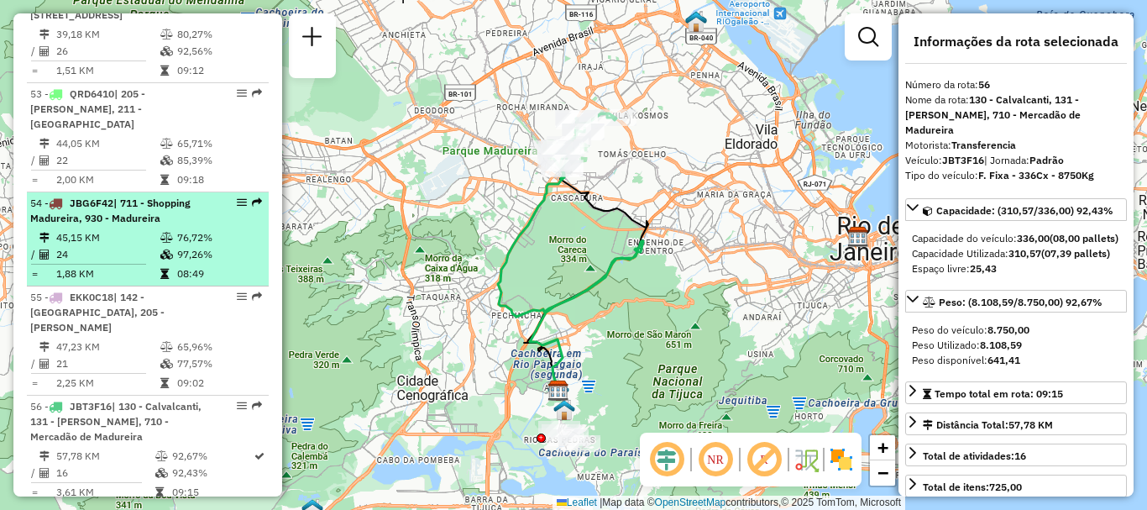
click at [143, 229] on td "45,15 KM" at bounding box center [107, 237] width 104 height 17
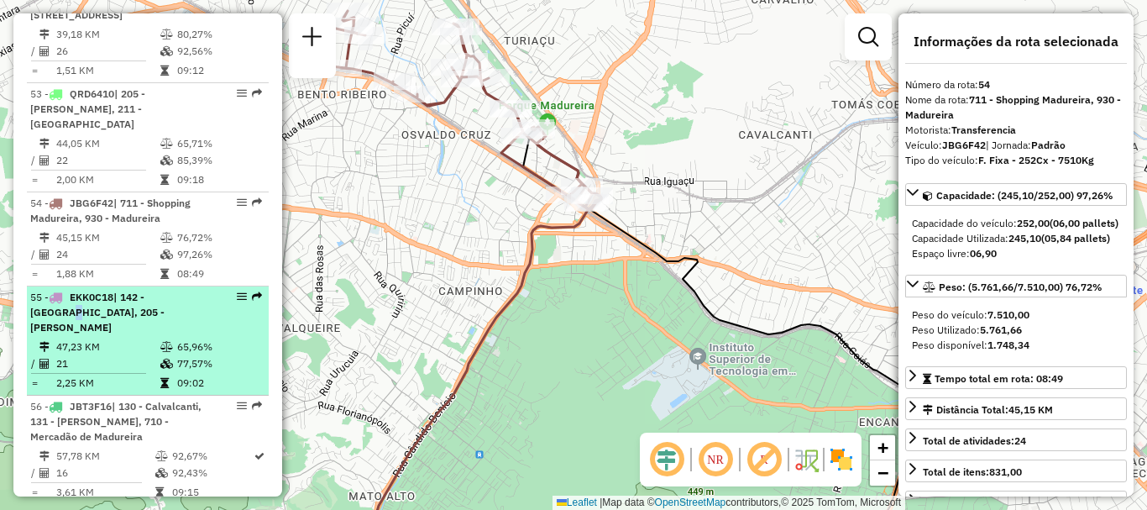
click at [165, 291] on span "| 142 - [GEOGRAPHIC_DATA], 205 - [PERSON_NAME]" at bounding box center [97, 312] width 134 height 43
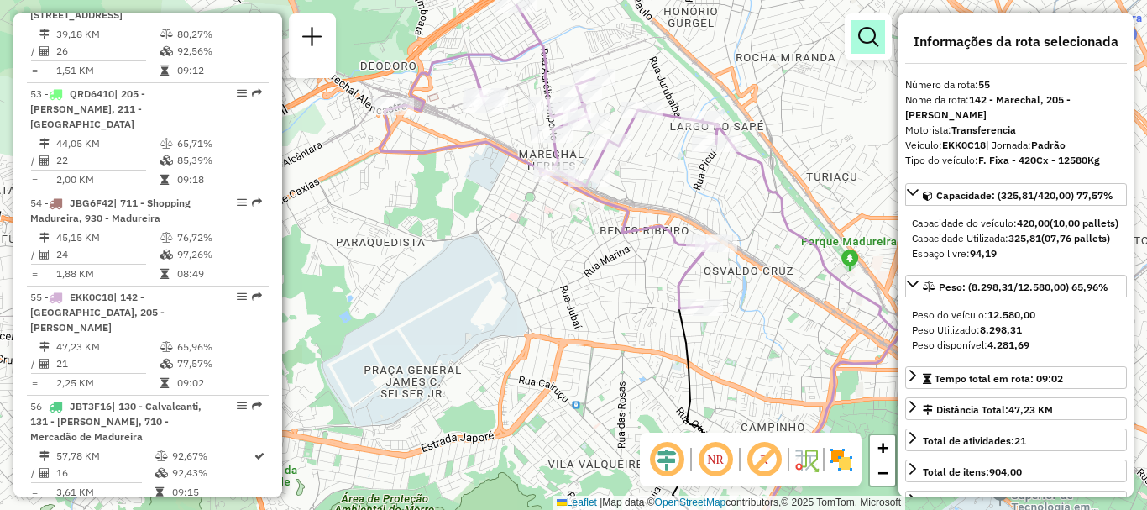
scroll to position [5514, 0]
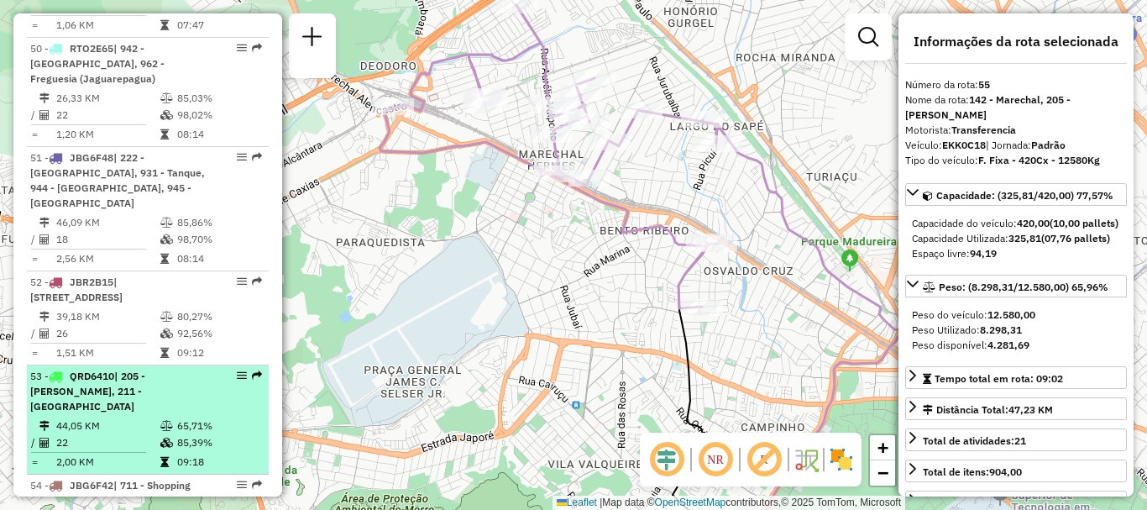
click at [212, 369] on div "53 - QRD6410 | 205 - [PERSON_NAME], 211 - [GEOGRAPHIC_DATA]" at bounding box center [147, 391] width 235 height 45
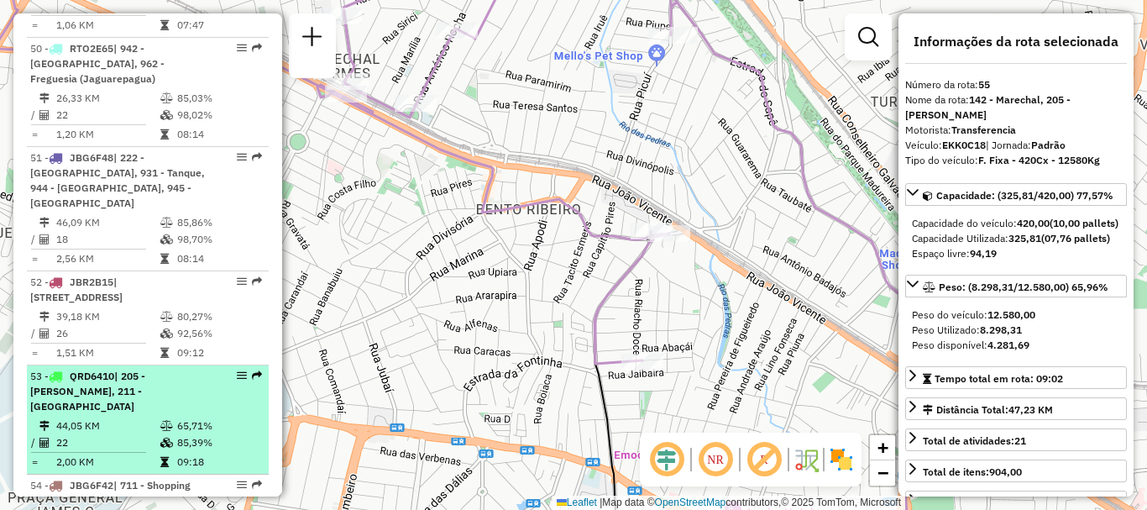
click at [192, 417] on td "65,71%" at bounding box center [218, 425] width 85 height 17
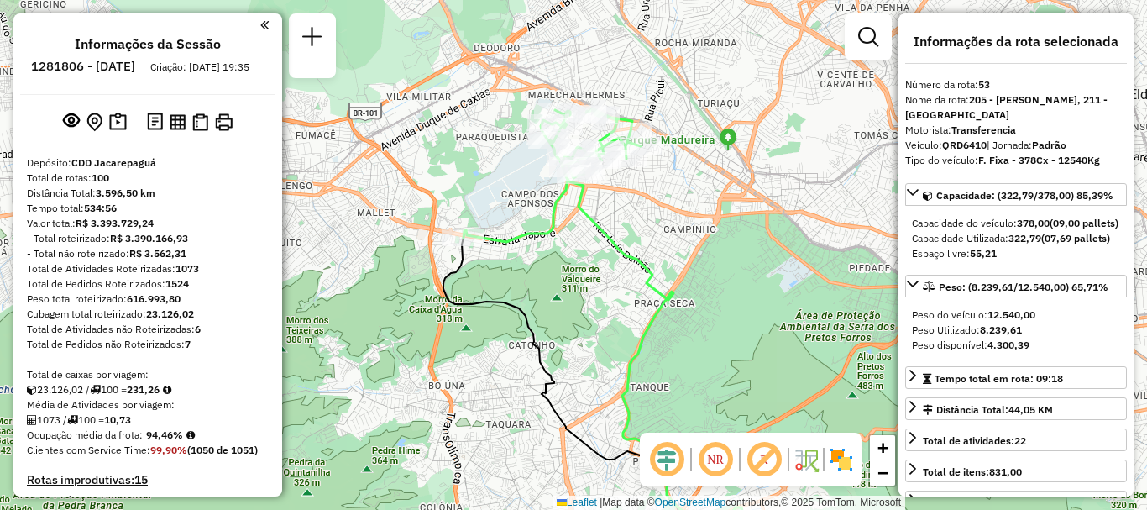
scroll to position [6797, 0]
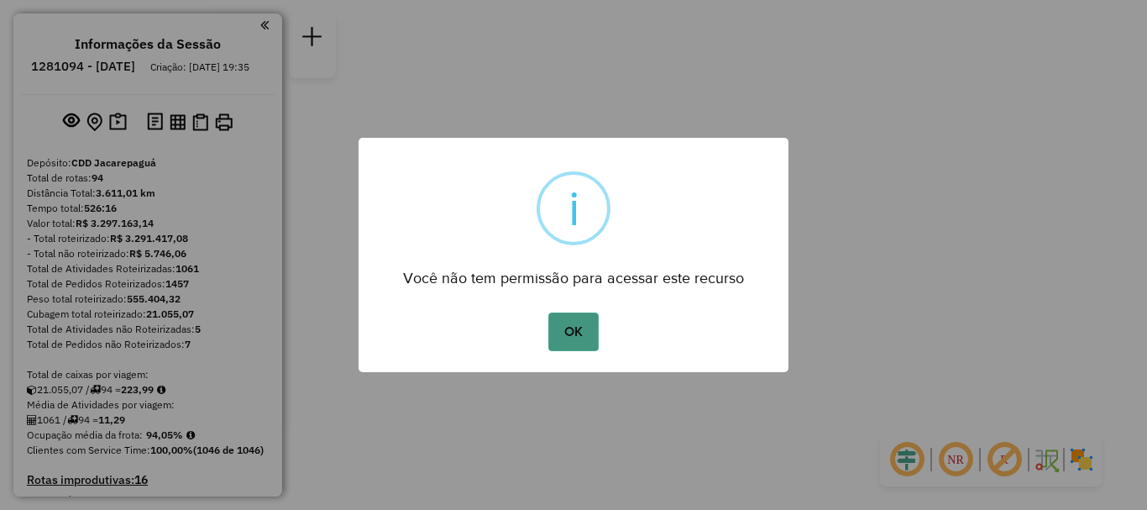
click at [574, 338] on button "OK" at bounding box center [573, 331] width 50 height 39
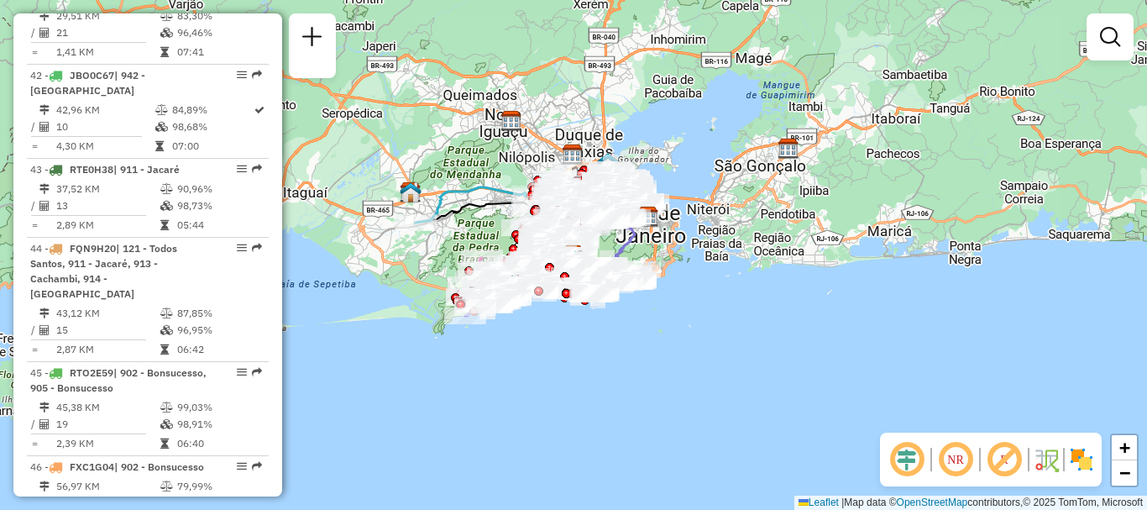
scroll to position [7122, 0]
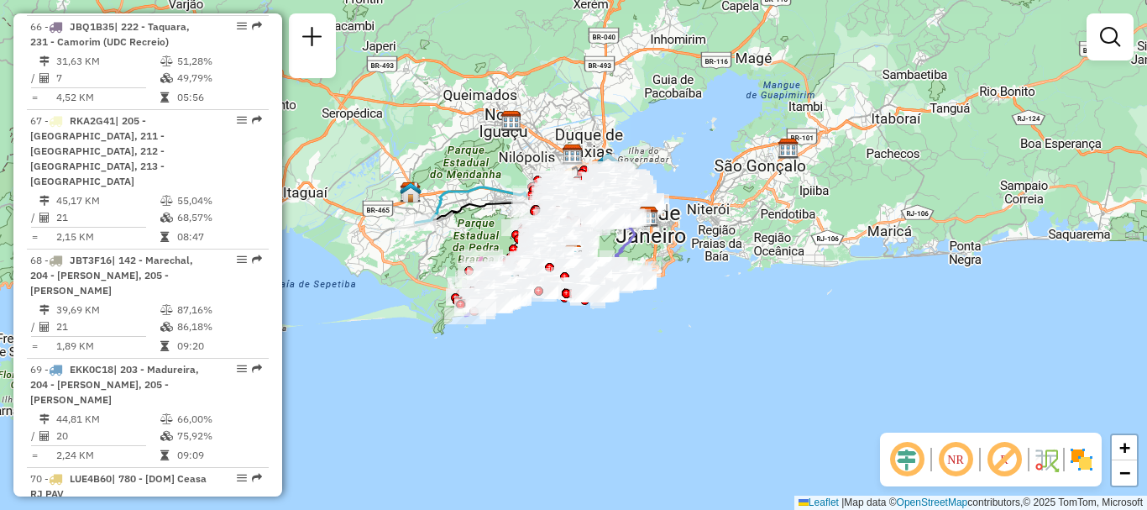
select select "**********"
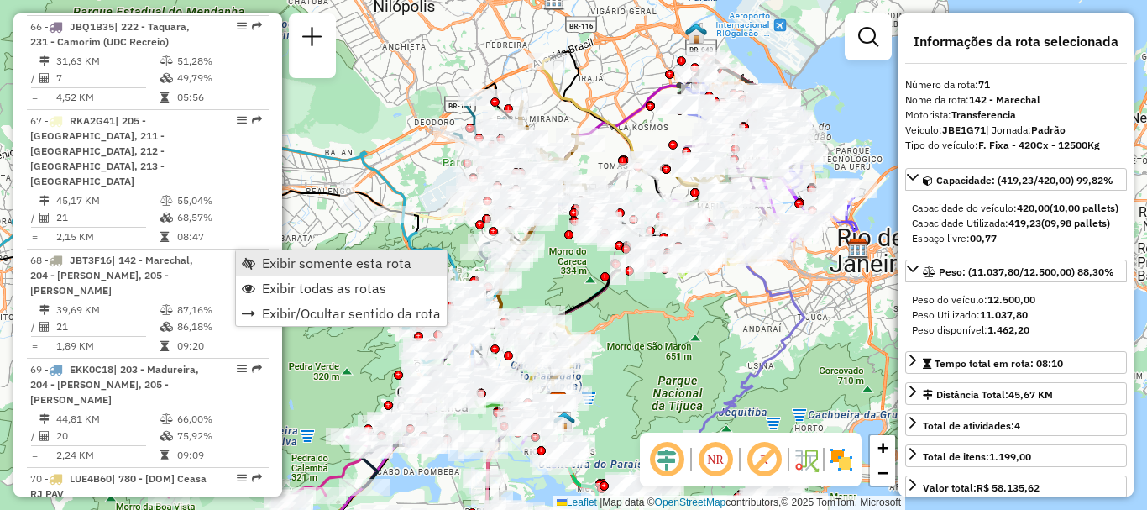
click at [264, 264] on span "Exibir somente esta rota" at bounding box center [336, 262] width 149 height 13
